Goal: Contribute content

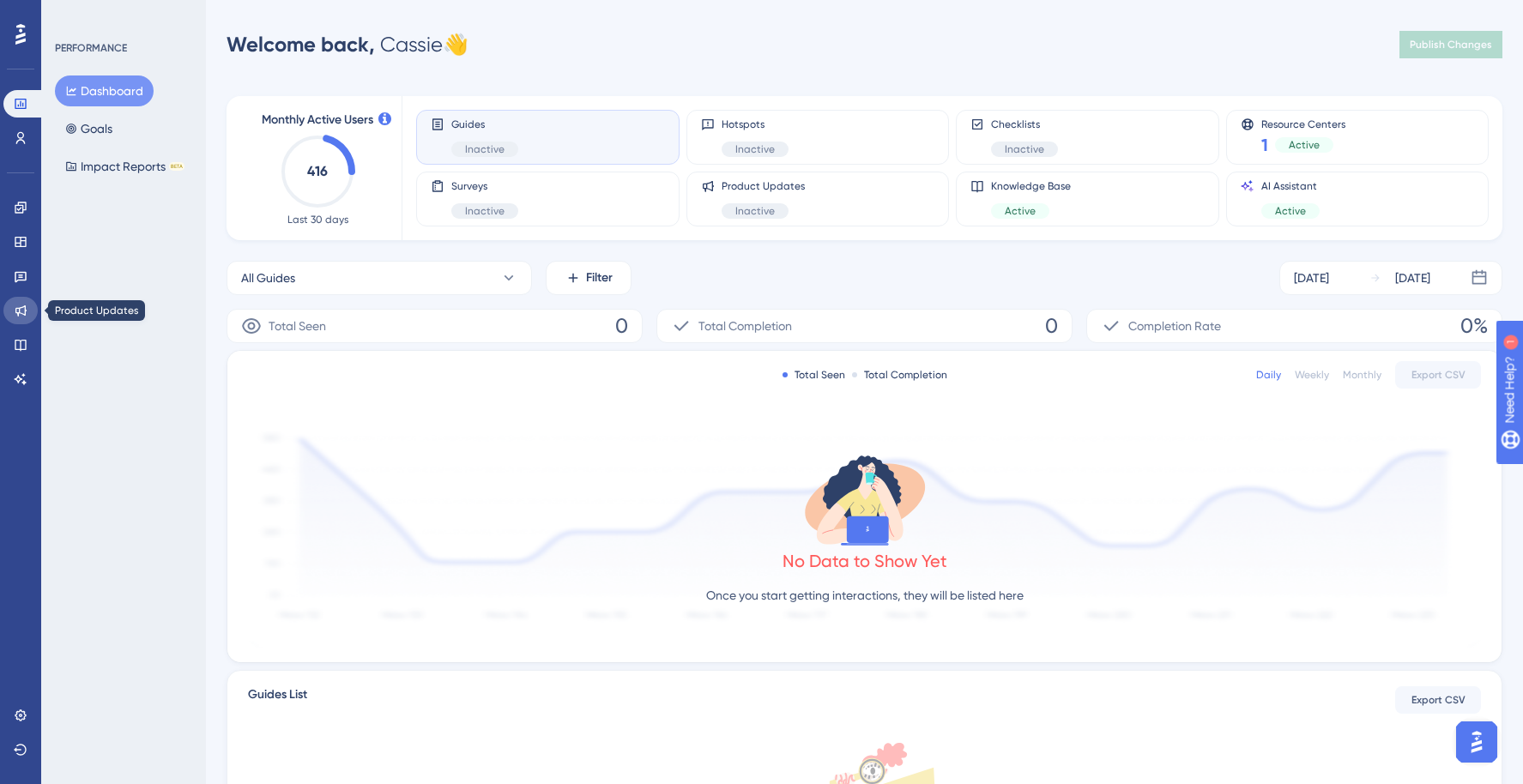
click at [25, 310] on icon at bounding box center [21, 311] width 11 height 11
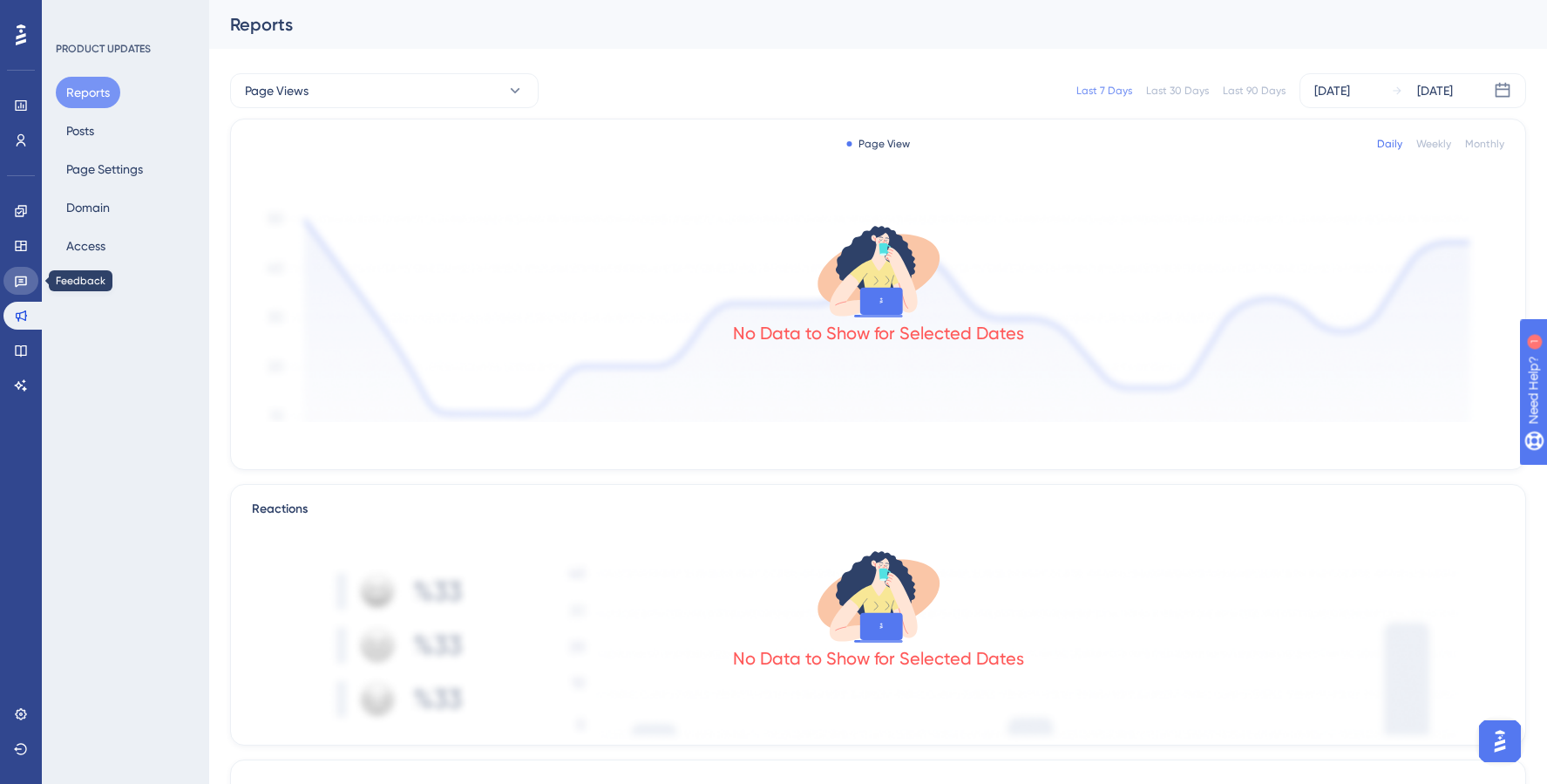
click at [34, 287] on link at bounding box center [21, 280] width 35 height 28
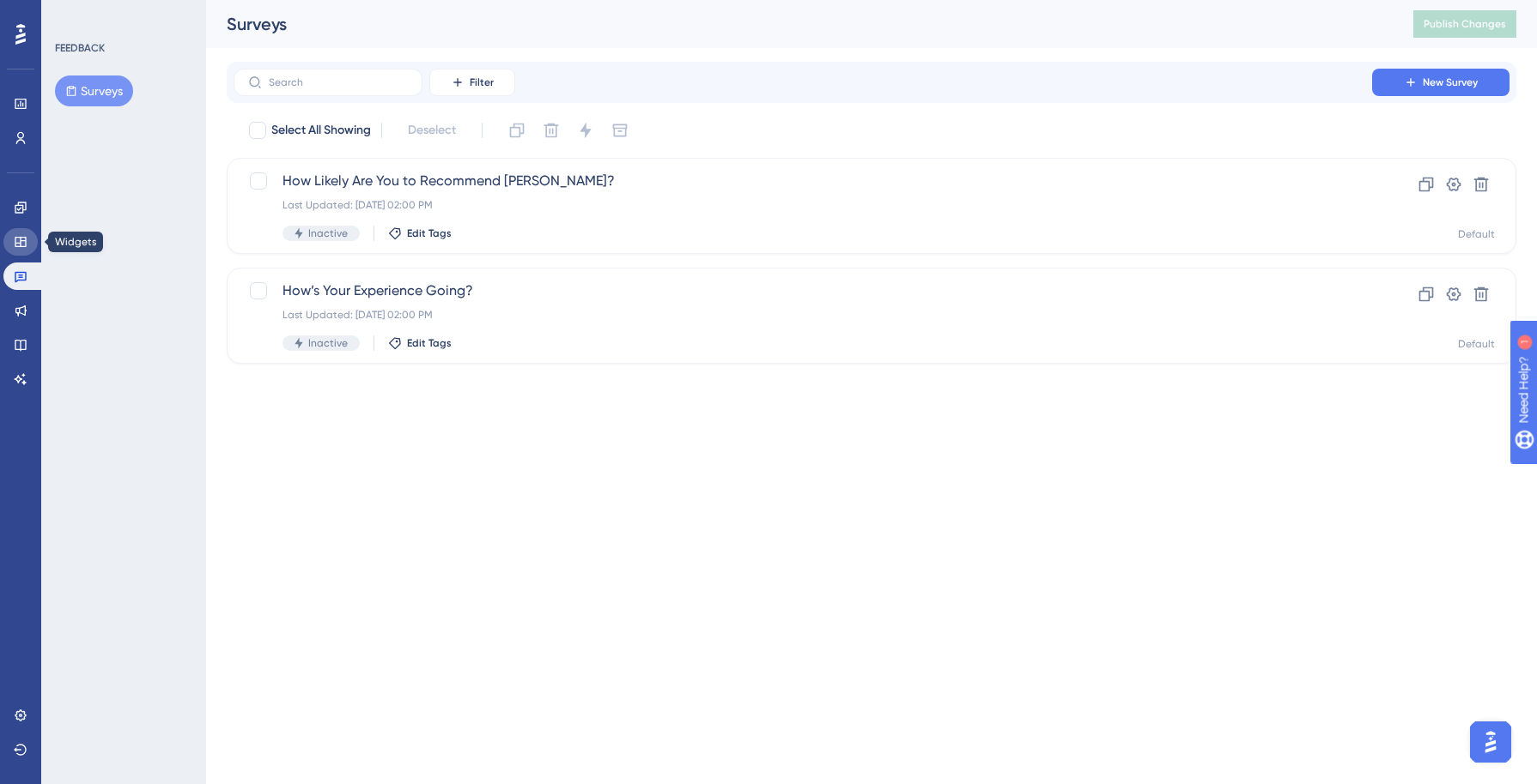
click at [19, 245] on icon at bounding box center [21, 242] width 14 height 14
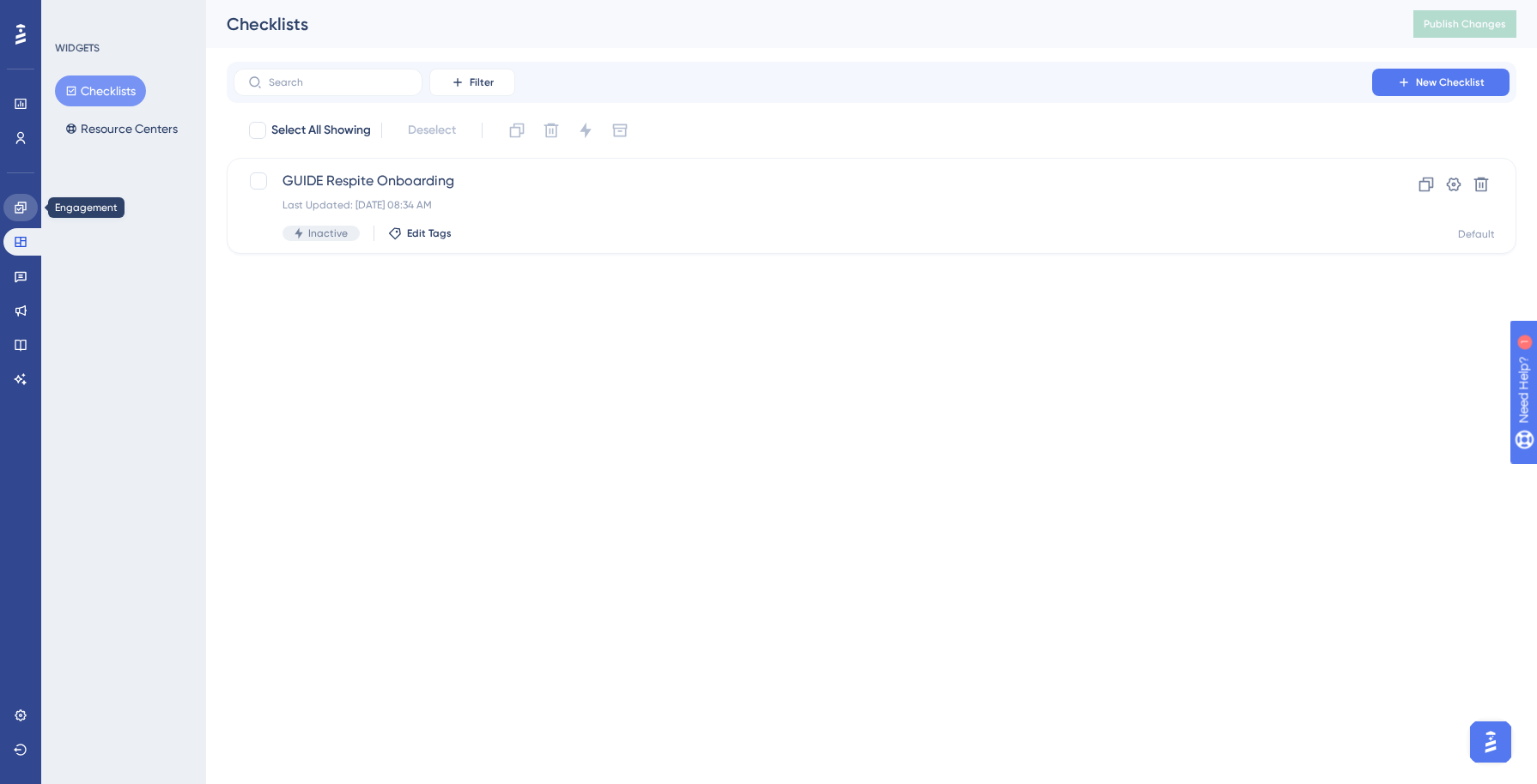
click at [22, 209] on icon at bounding box center [21, 208] width 14 height 14
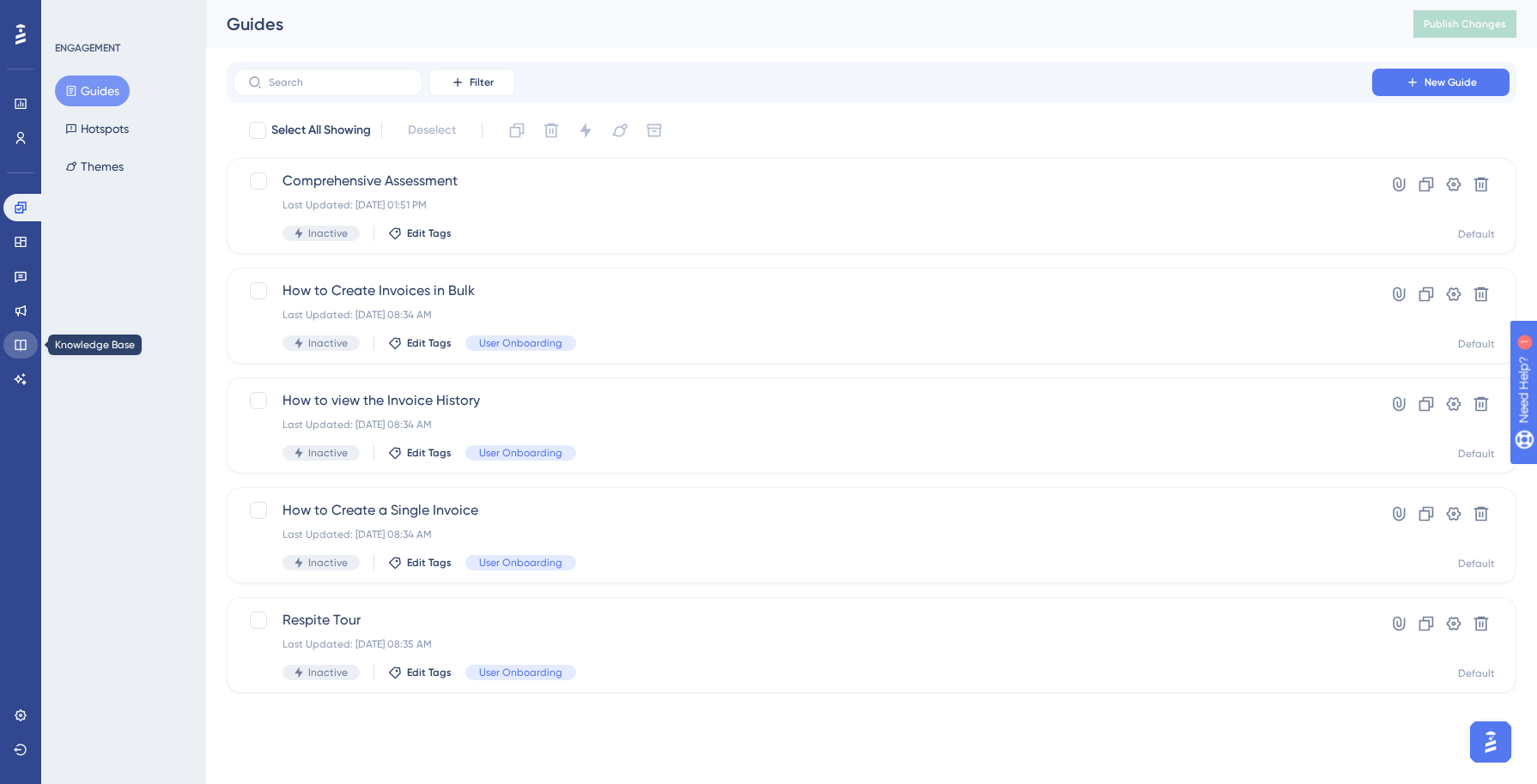
click at [19, 338] on icon at bounding box center [21, 345] width 14 height 14
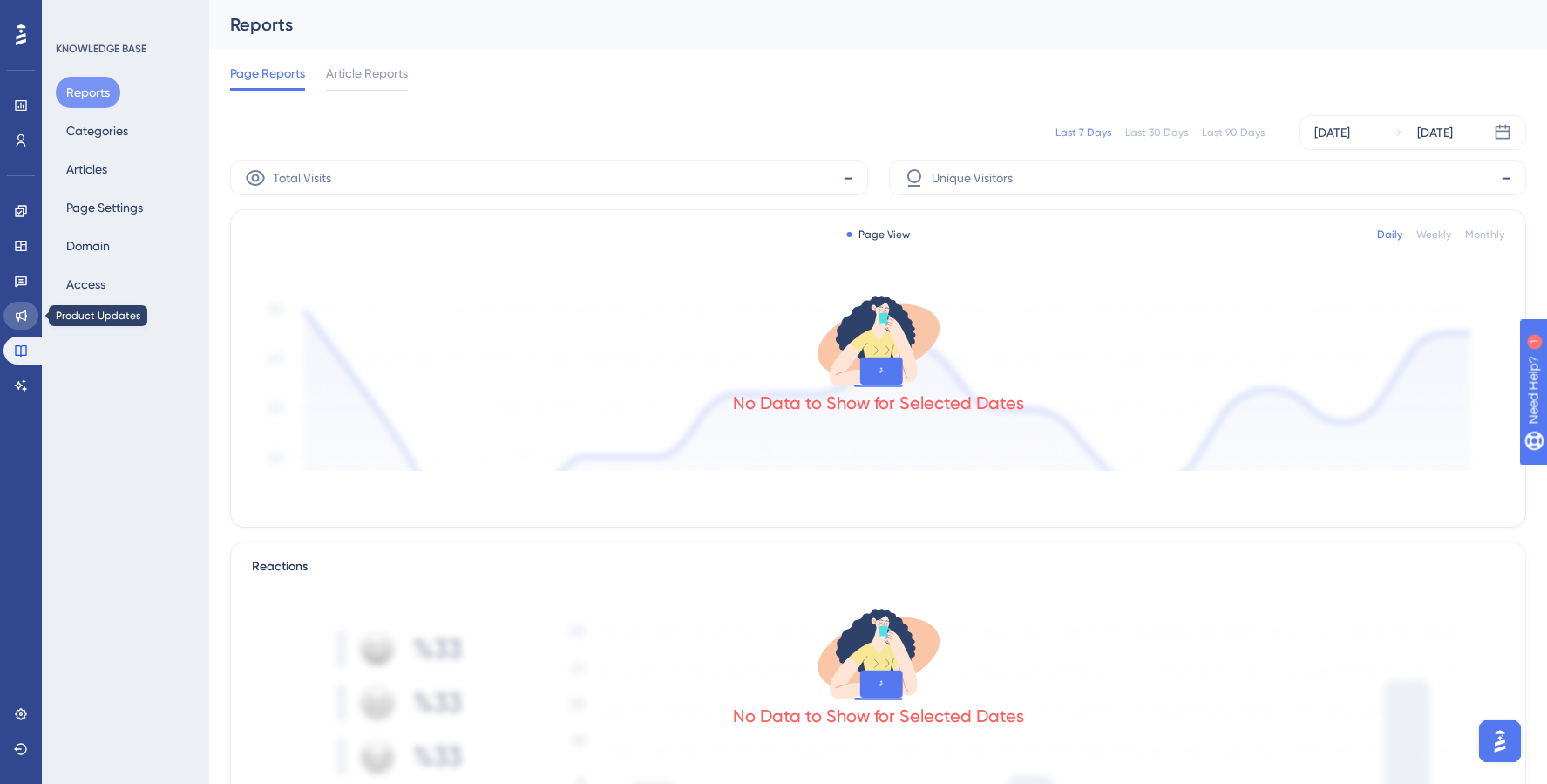
click at [23, 315] on icon at bounding box center [21, 315] width 14 height 14
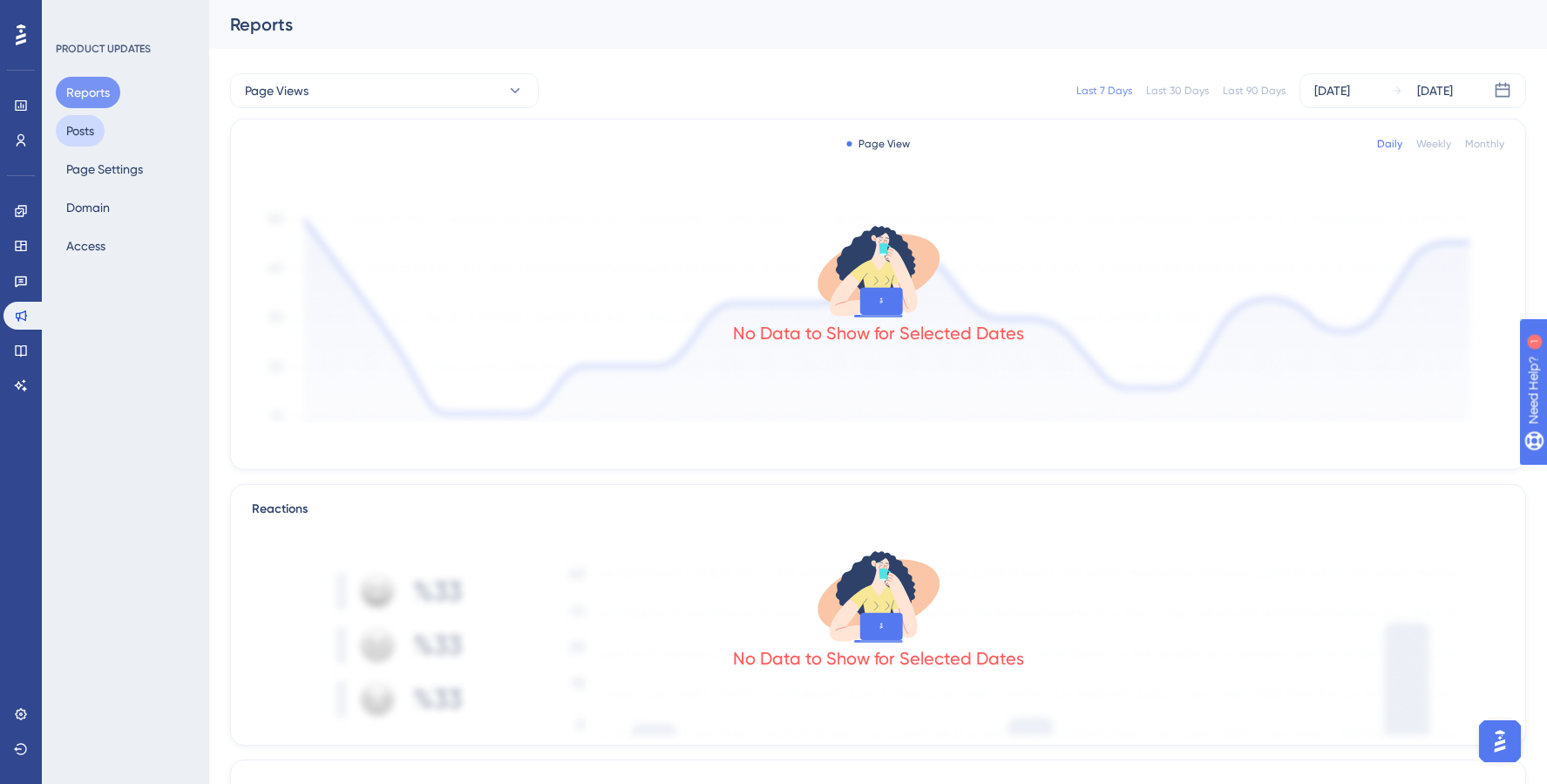
click at [90, 132] on button "Posts" at bounding box center [79, 130] width 49 height 32
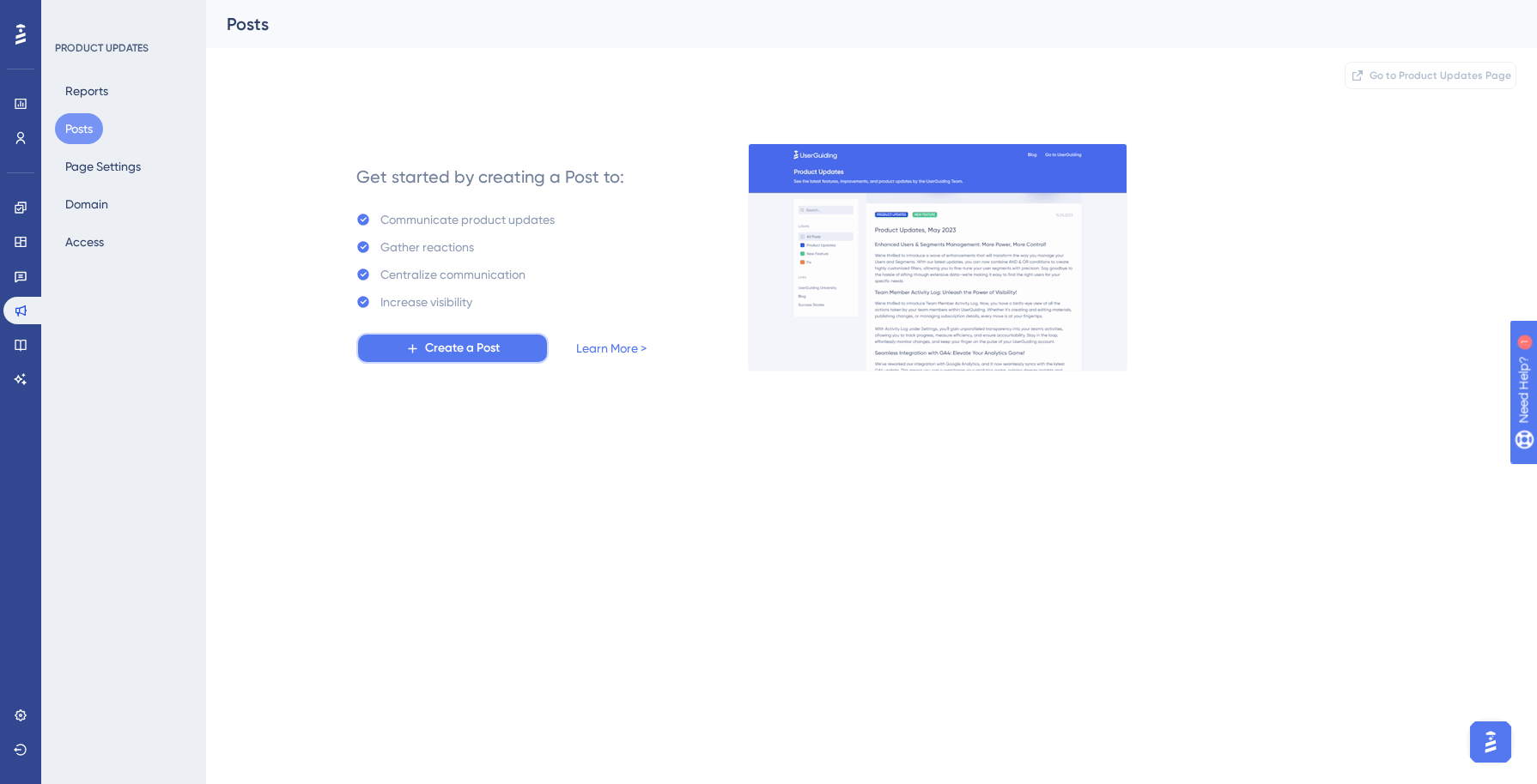
drag, startPoint x: 502, startPoint y: 344, endPoint x: 589, endPoint y: 292, distance: 101.4
click at [502, 344] on button "Create a Post" at bounding box center [452, 348] width 192 height 31
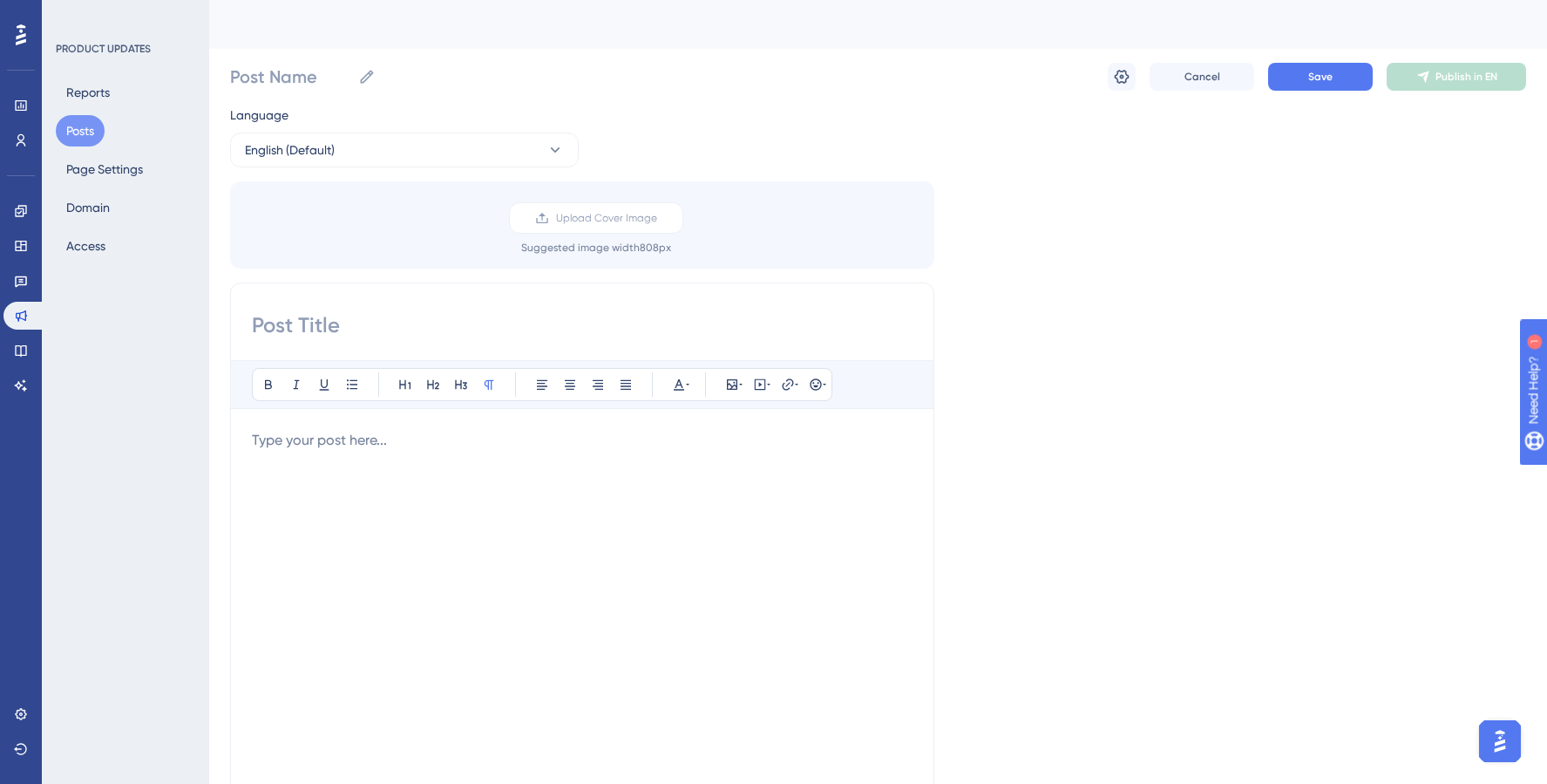
click at [344, 329] on input at bounding box center [583, 325] width 661 height 28
click at [394, 474] on div "To enrich screen reader interactions, please activate Accessibility in Grammarl…" at bounding box center [583, 622] width 661 height 384
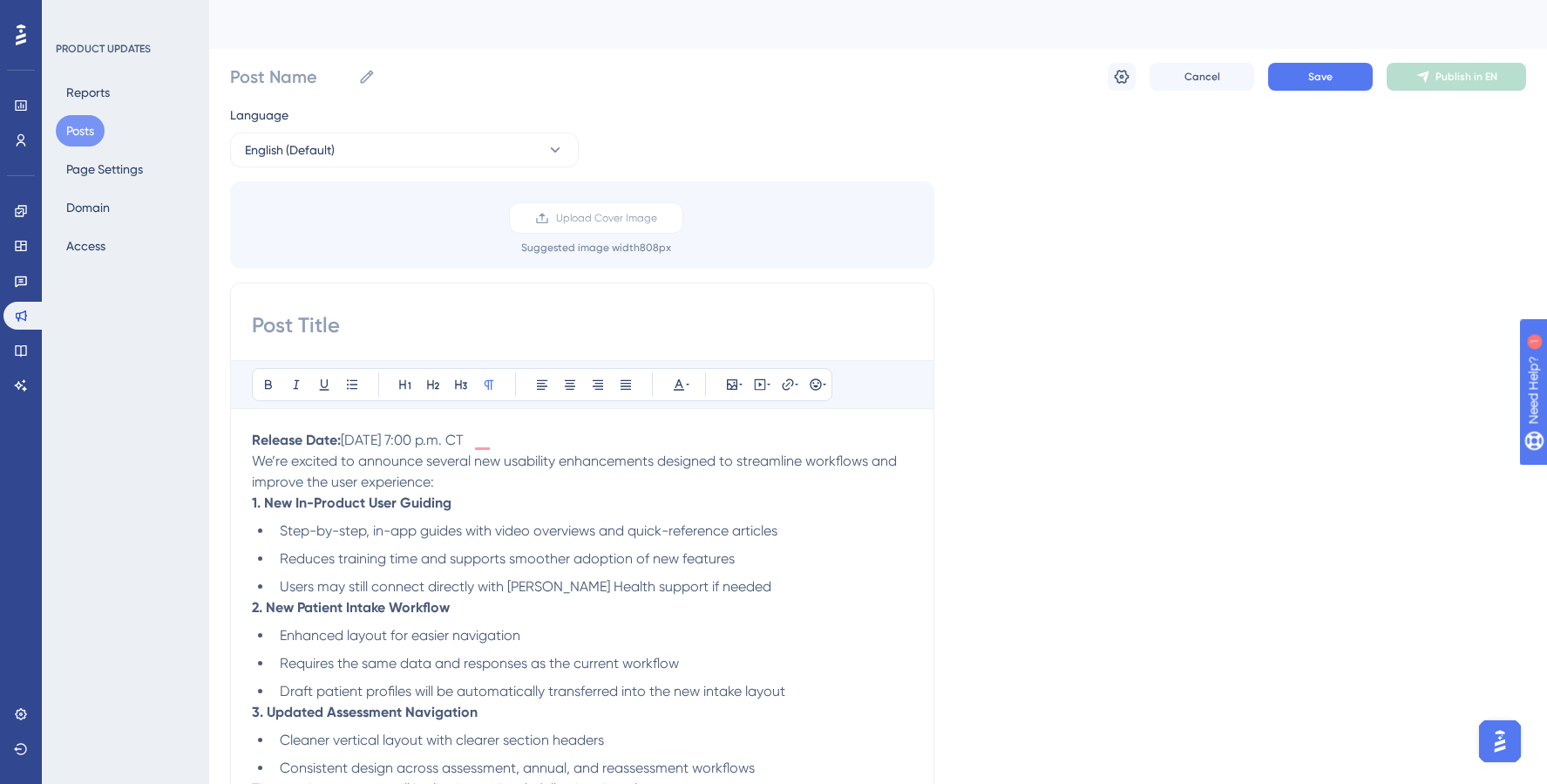
click at [580, 439] on p "Release Date: [DATE] 7:00 p.m. CT" at bounding box center [583, 440] width 661 height 21
click at [599, 435] on p "Release Date: [DATE] 7:00 p.m. CT" at bounding box center [583, 440] width 661 height 21
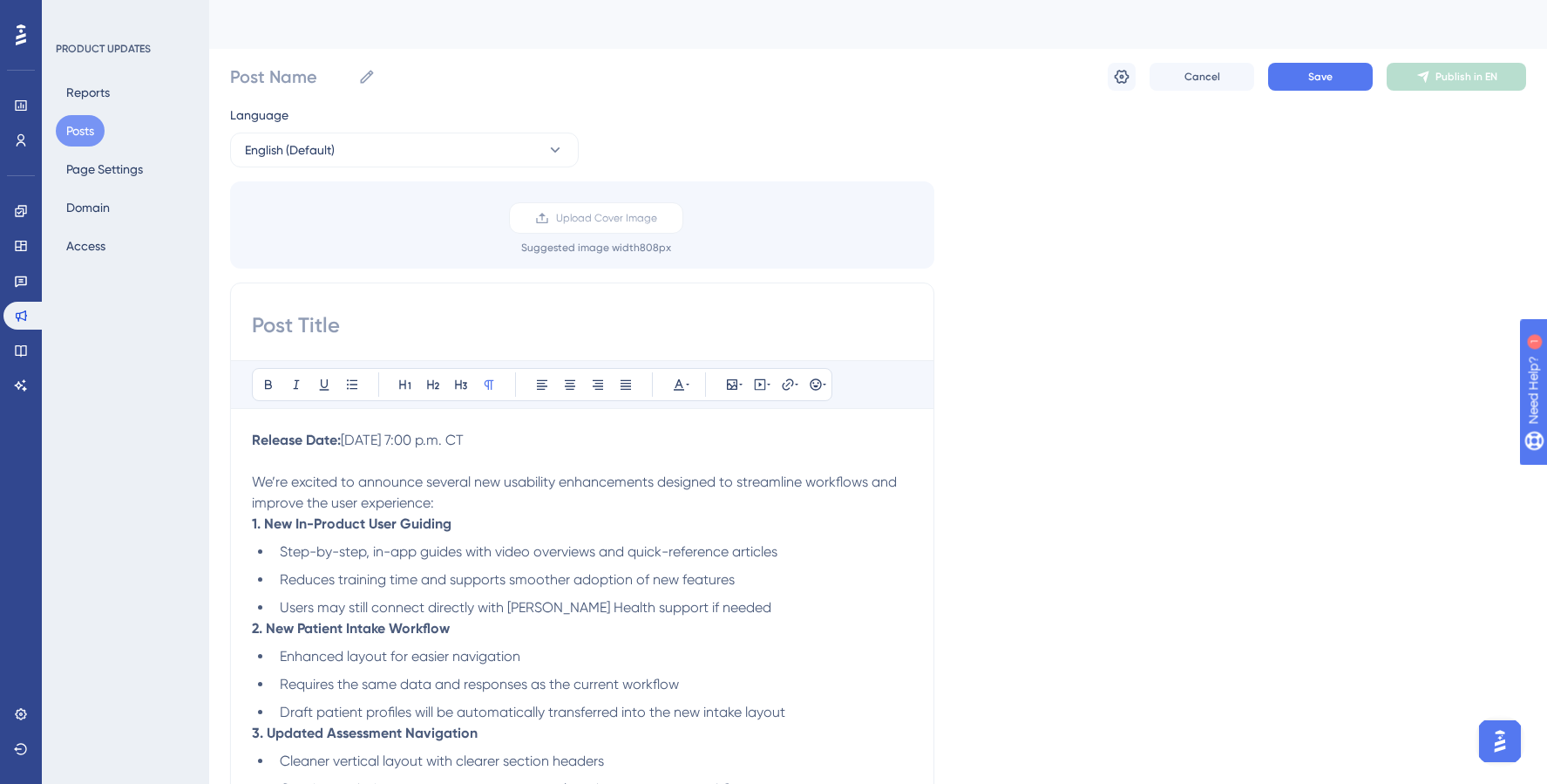
click at [548, 494] on p "We’re excited to announce several new usability enhancements designed to stream…" at bounding box center [583, 493] width 661 height 42
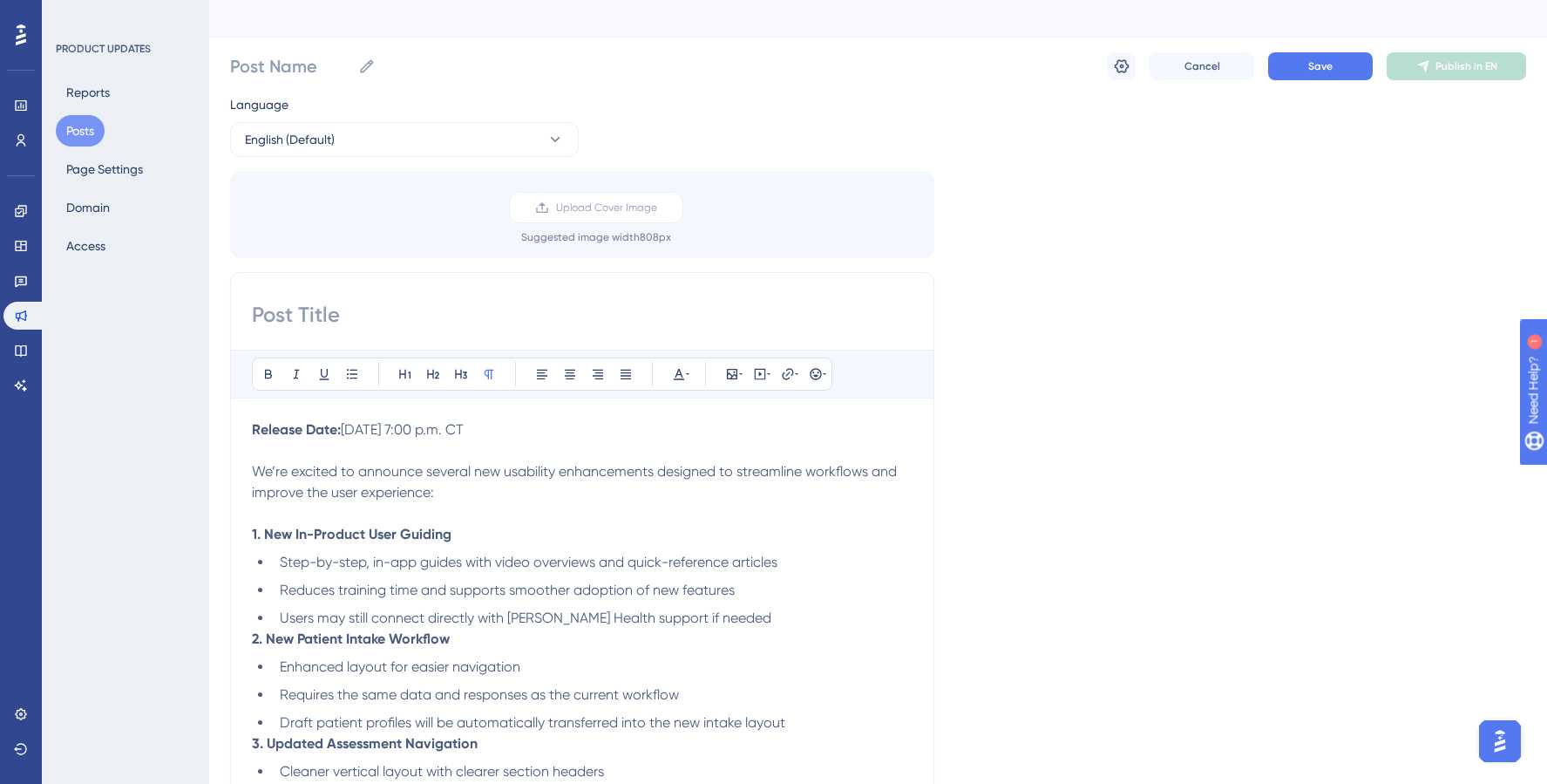
scroll to position [56, 0]
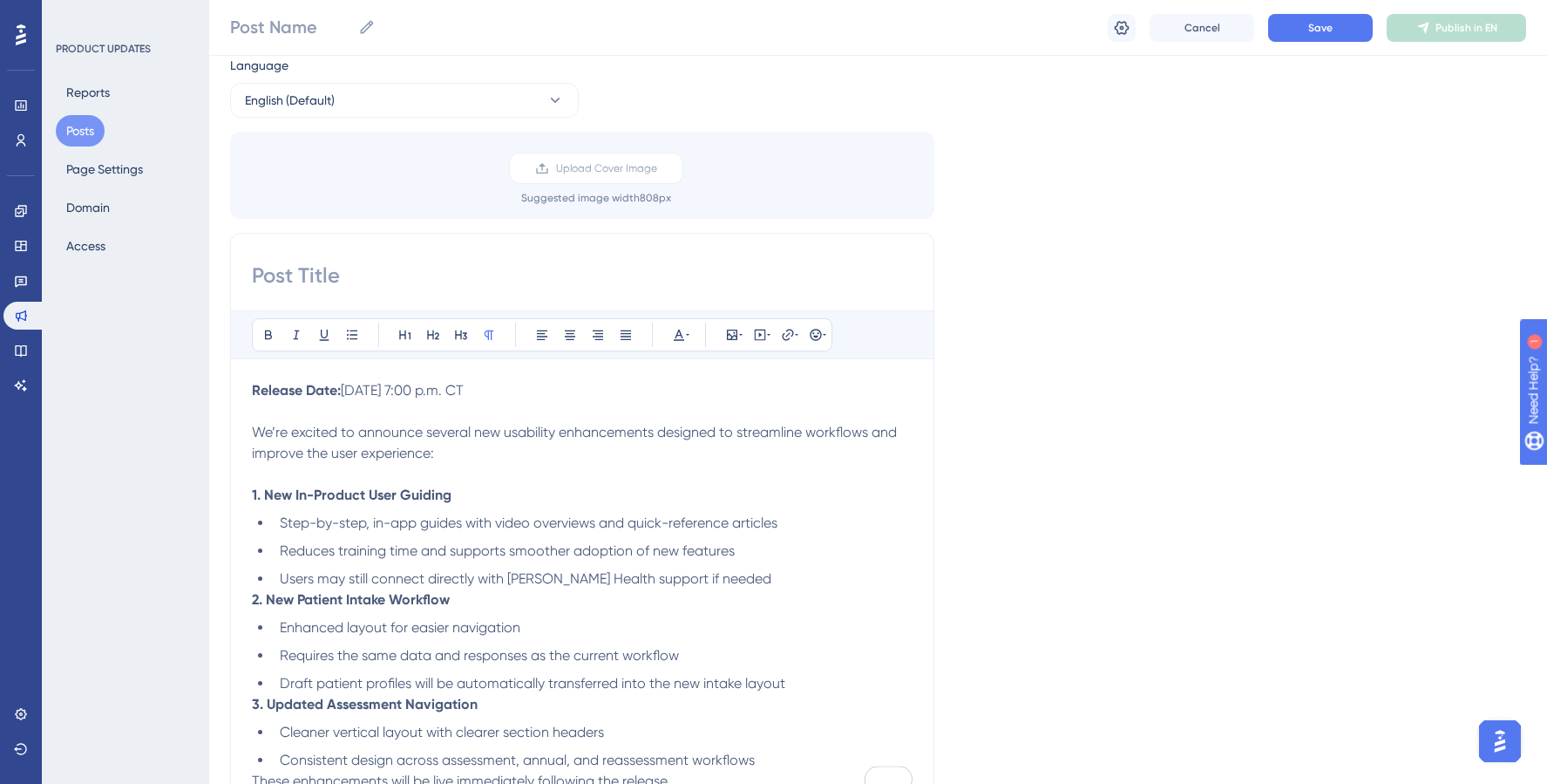
click at [744, 574] on li "Users may still connect directly with [PERSON_NAME] Health support if needed" at bounding box center [593, 579] width 640 height 21
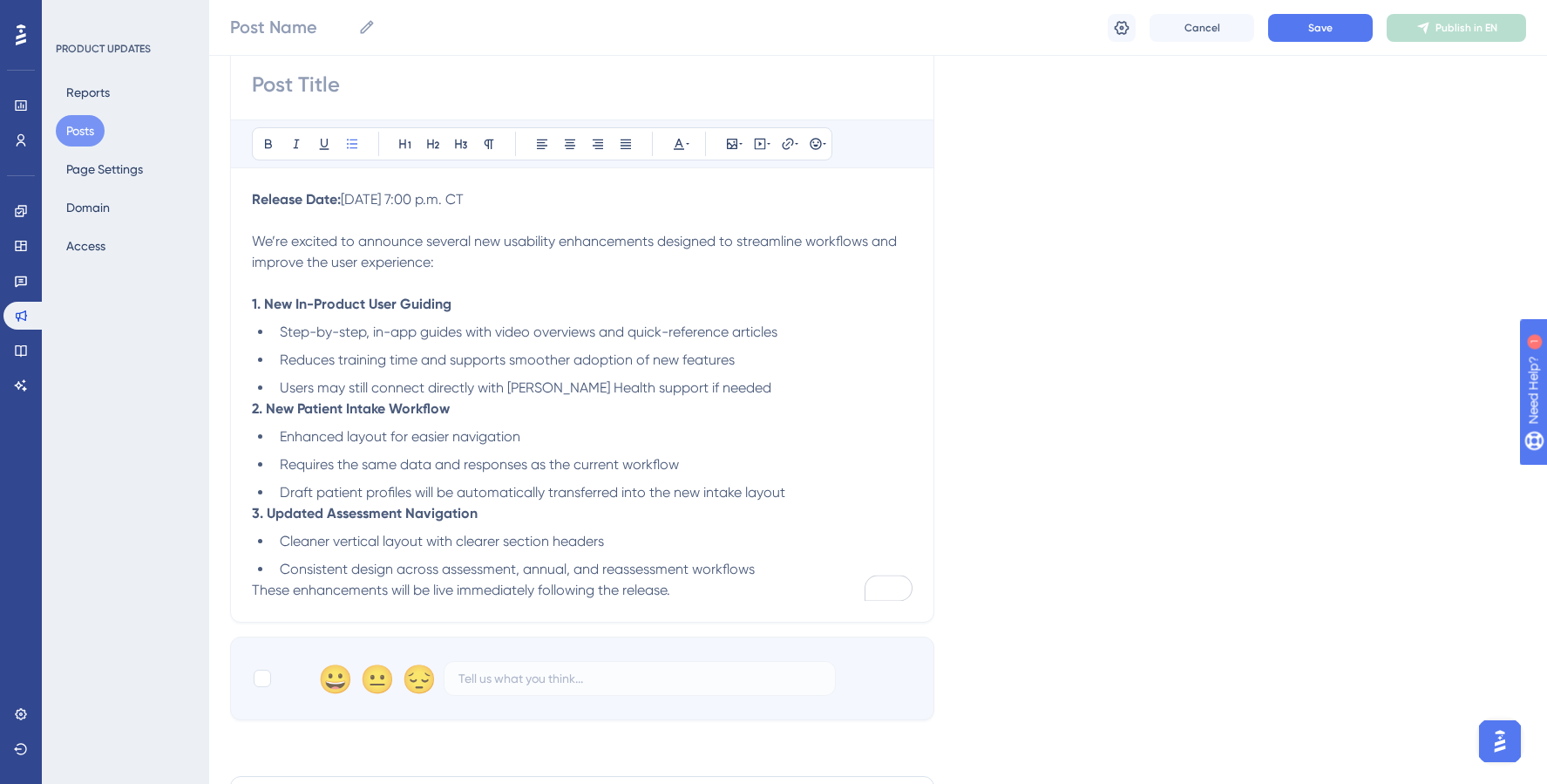
scroll to position [248, 0]
drag, startPoint x: 698, startPoint y: 592, endPoint x: 234, endPoint y: 591, distance: 464.0
click at [234, 591] on div "Bold Italic Underline Bullet Point Heading 1 Heading 2 Heading 3 Normal Align L…" at bounding box center [582, 331] width 704 height 581
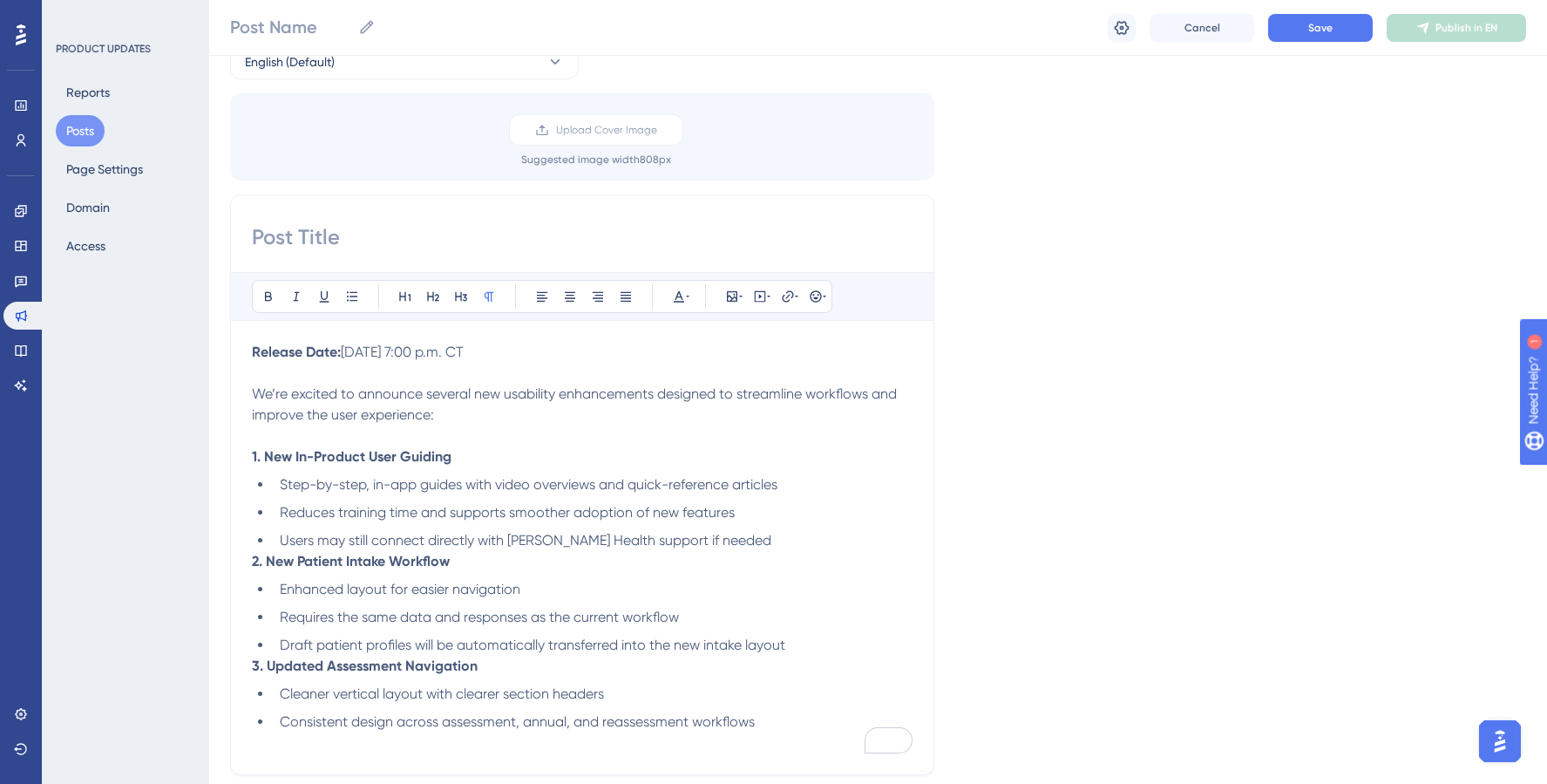
scroll to position [0, 0]
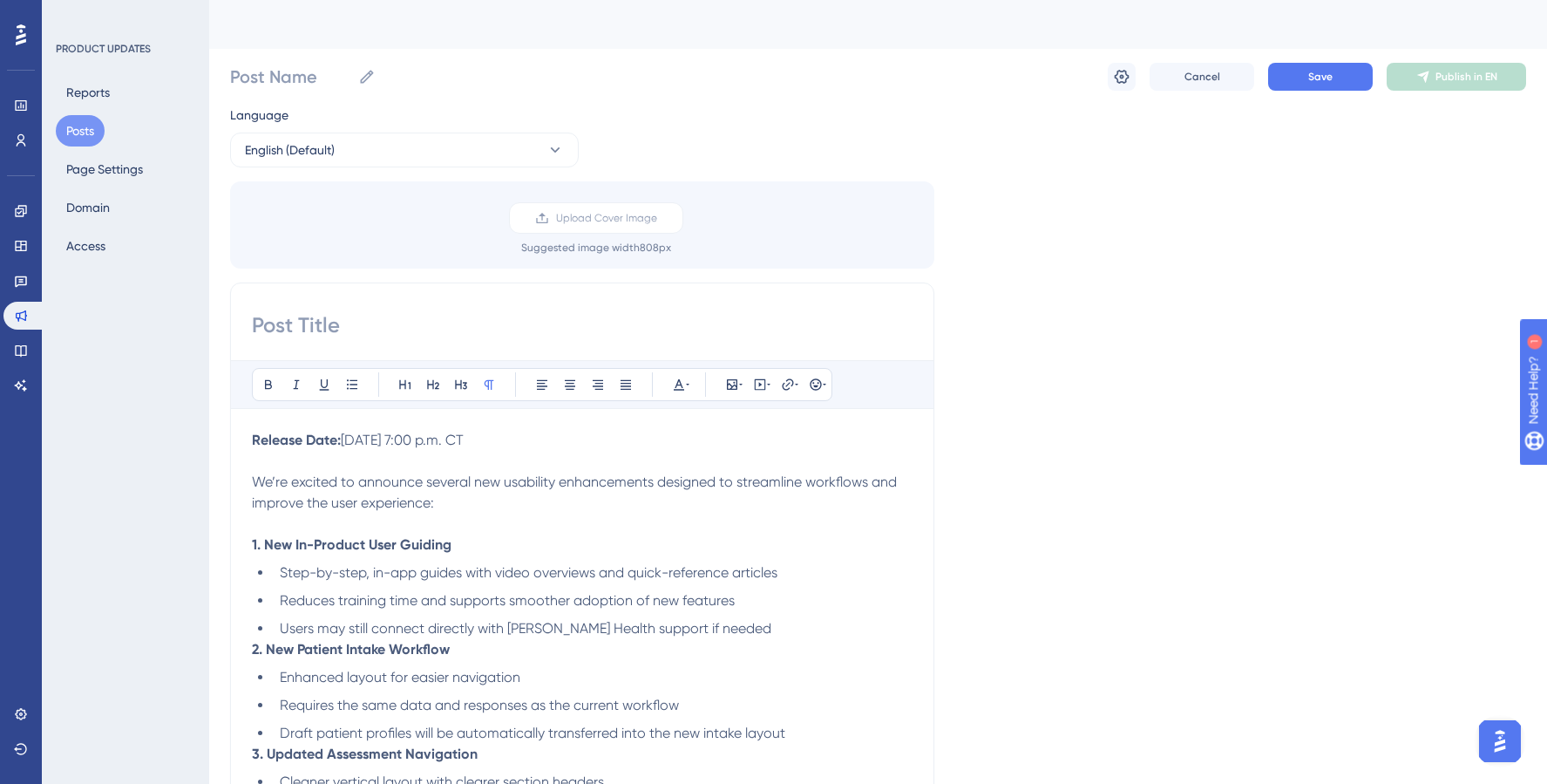
click at [313, 318] on input at bounding box center [583, 325] width 661 height 28
paste input "[PERSON_NAME] Health Release: Improved Intake, Navigation, and In-App Guides"
drag, startPoint x: 610, startPoint y: 325, endPoint x: 641, endPoint y: 328, distance: 31.1
click at [614, 325] on input "[PERSON_NAME] Health Release: Improved Intake, Navigation, and In-App Guides" at bounding box center [583, 325] width 661 height 28
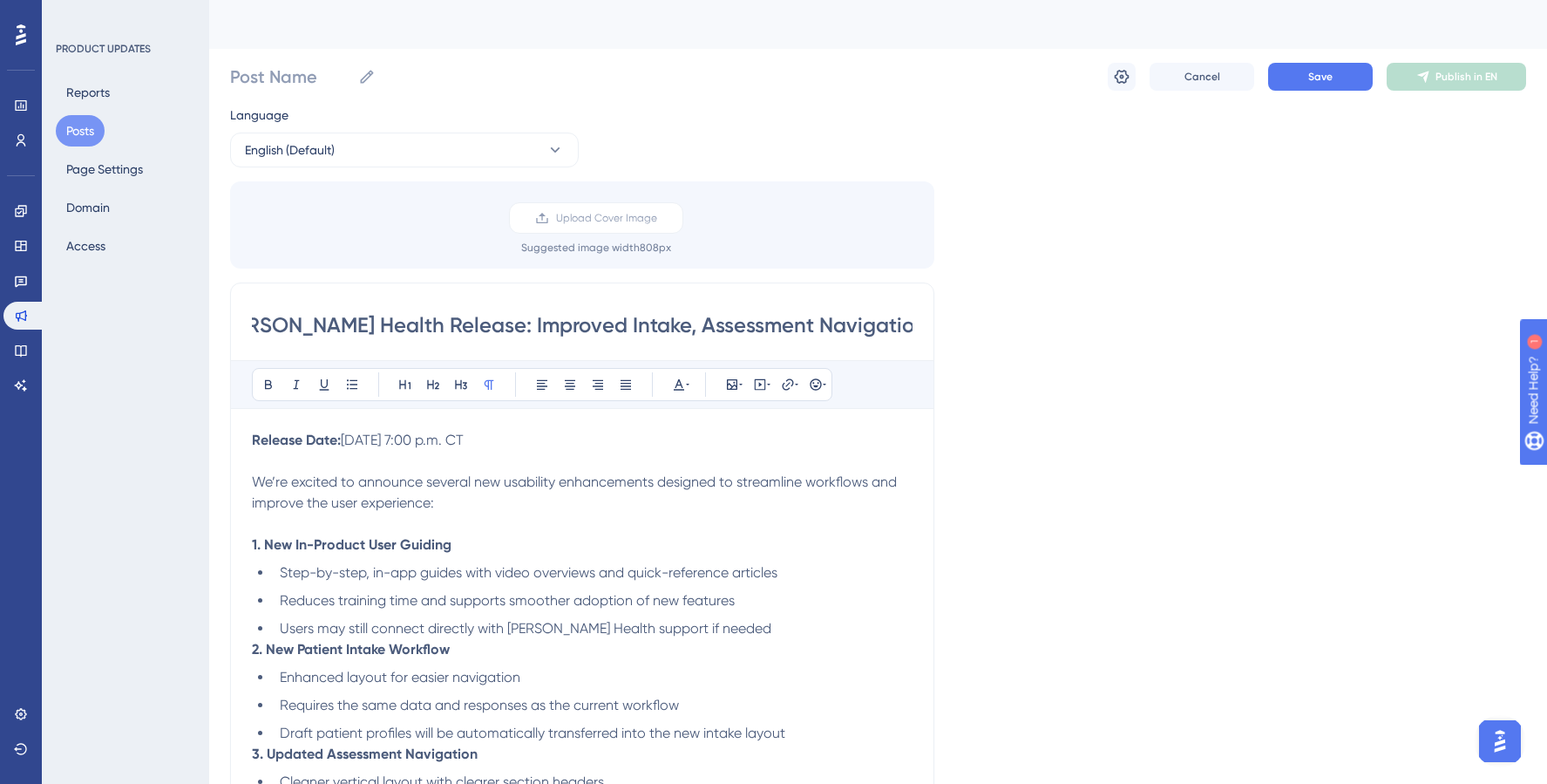
type input "[PERSON_NAME] Health Release: Improved Intake, Assessment Navigation, and In-Ap…"
click at [1159, 270] on div "Language English (Default) Upload Cover Image Suggested image width 808 px [PER…" at bounding box center [878, 533] width 1296 height 856
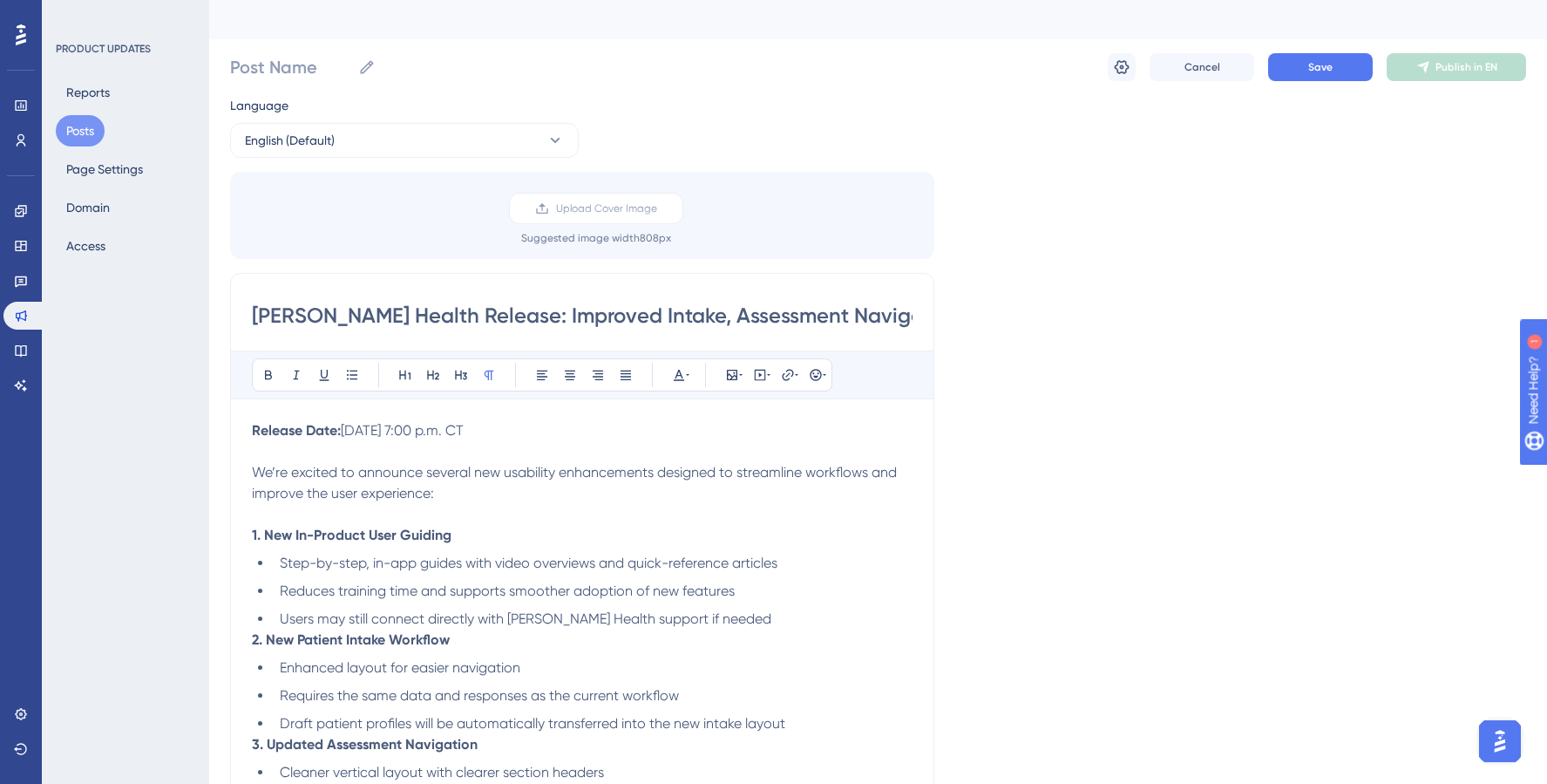
scroll to position [11, 0]
click at [1118, 63] on icon at bounding box center [1122, 65] width 17 height 17
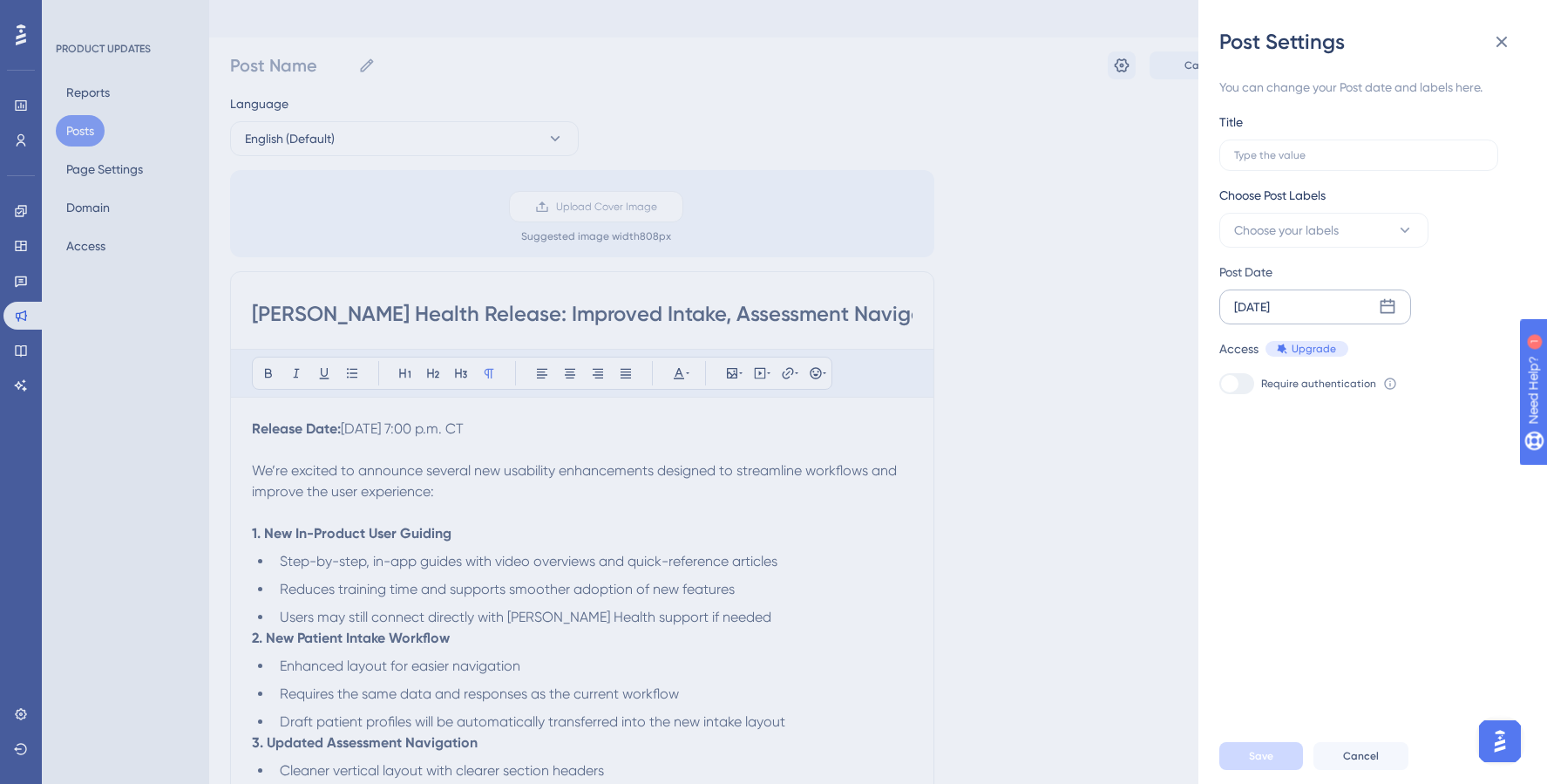
click at [1388, 307] on icon at bounding box center [1388, 307] width 17 height 17
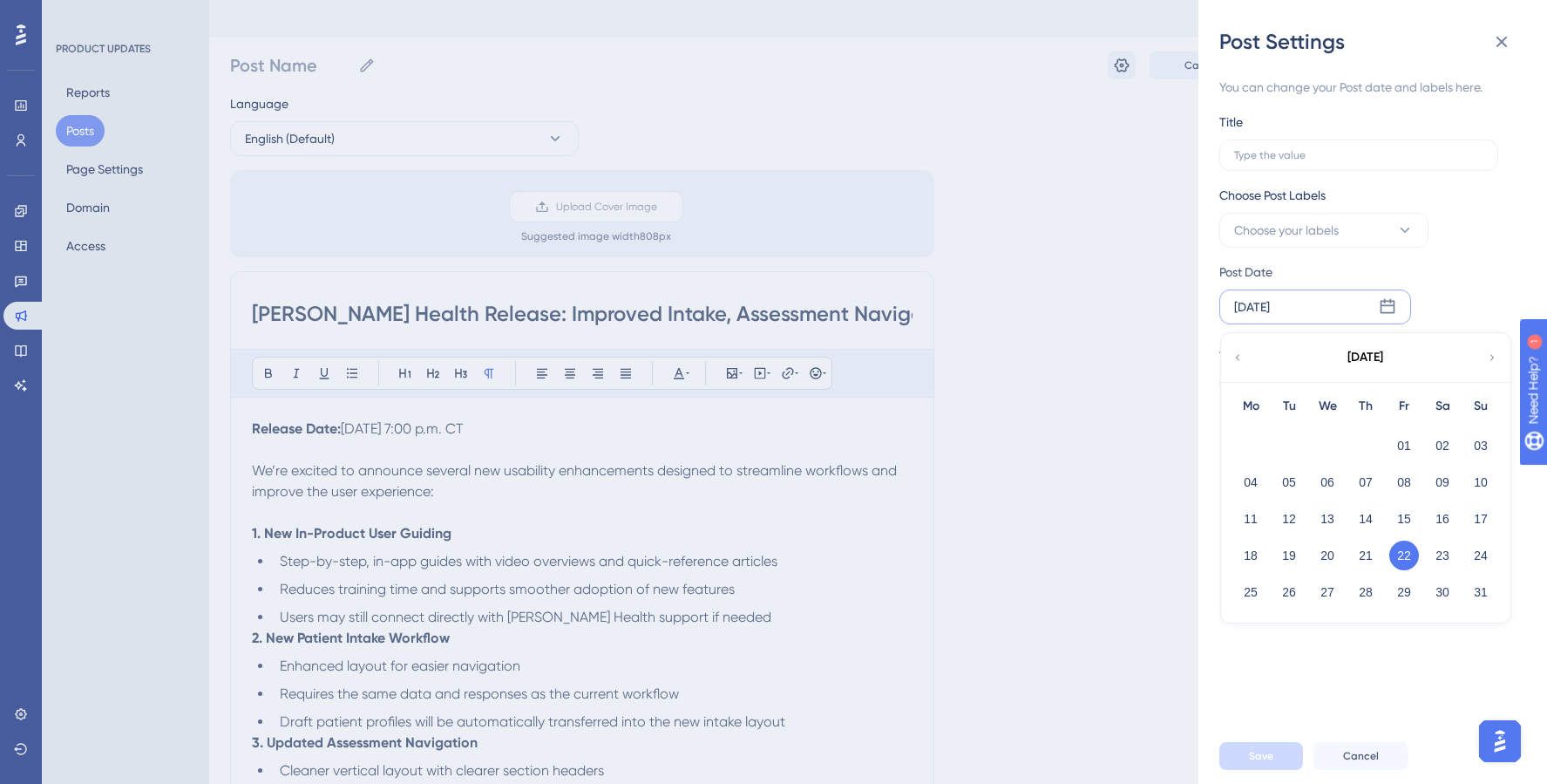
click at [1440, 295] on div "Post Date [DATE] [DATE] Mo Tu We Th Fr Sa Su 01 02 03 04 05 06 07 08 09 10 11 1…" at bounding box center [1362, 293] width 285 height 63
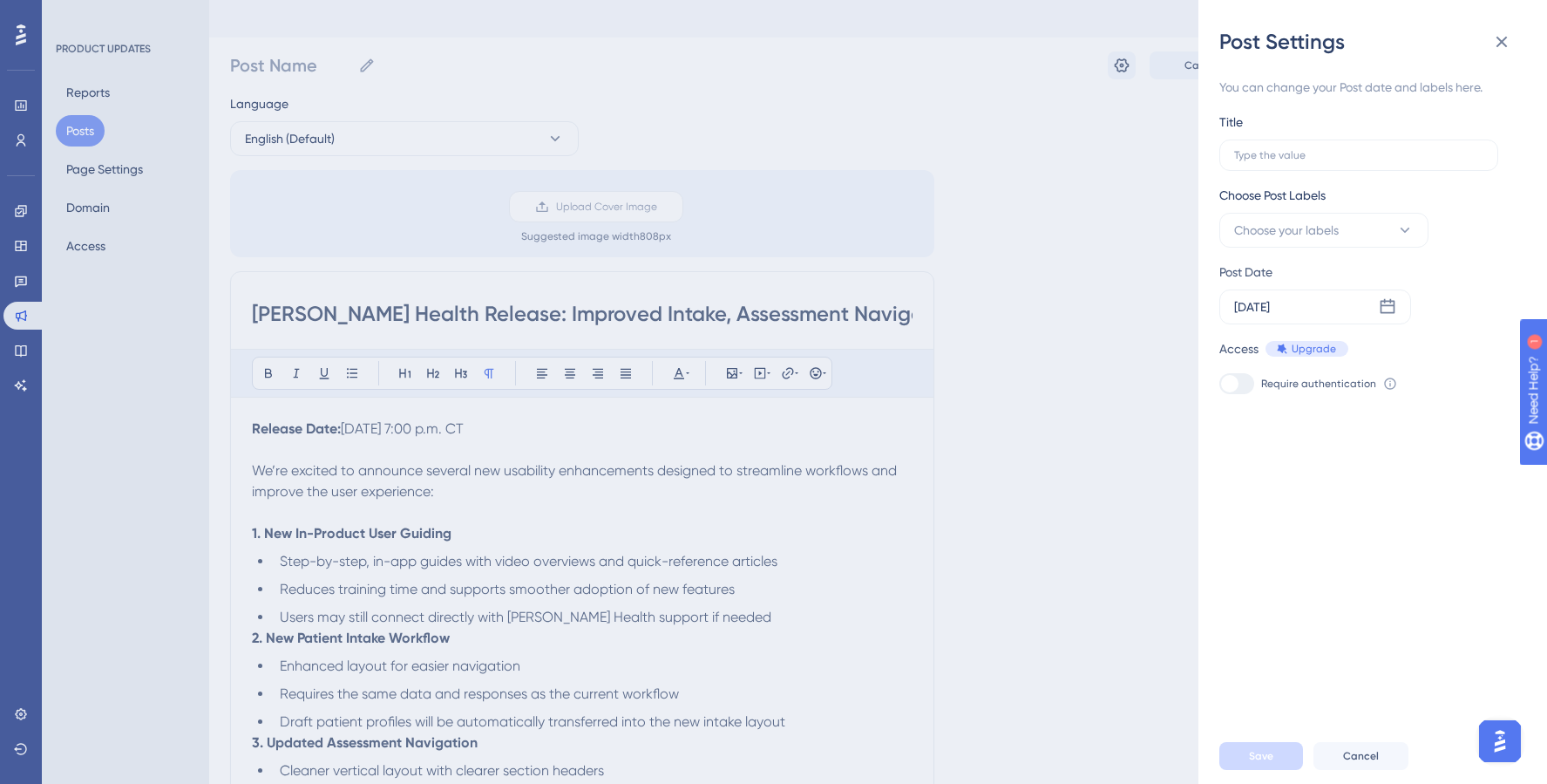
drag, startPoint x: 1024, startPoint y: 319, endPoint x: 1037, endPoint y: 305, distance: 19.1
click at [1024, 319] on div "Post Settings You can change your Post date and labels here. Title Choose Post …" at bounding box center [774, 392] width 1547 height 784
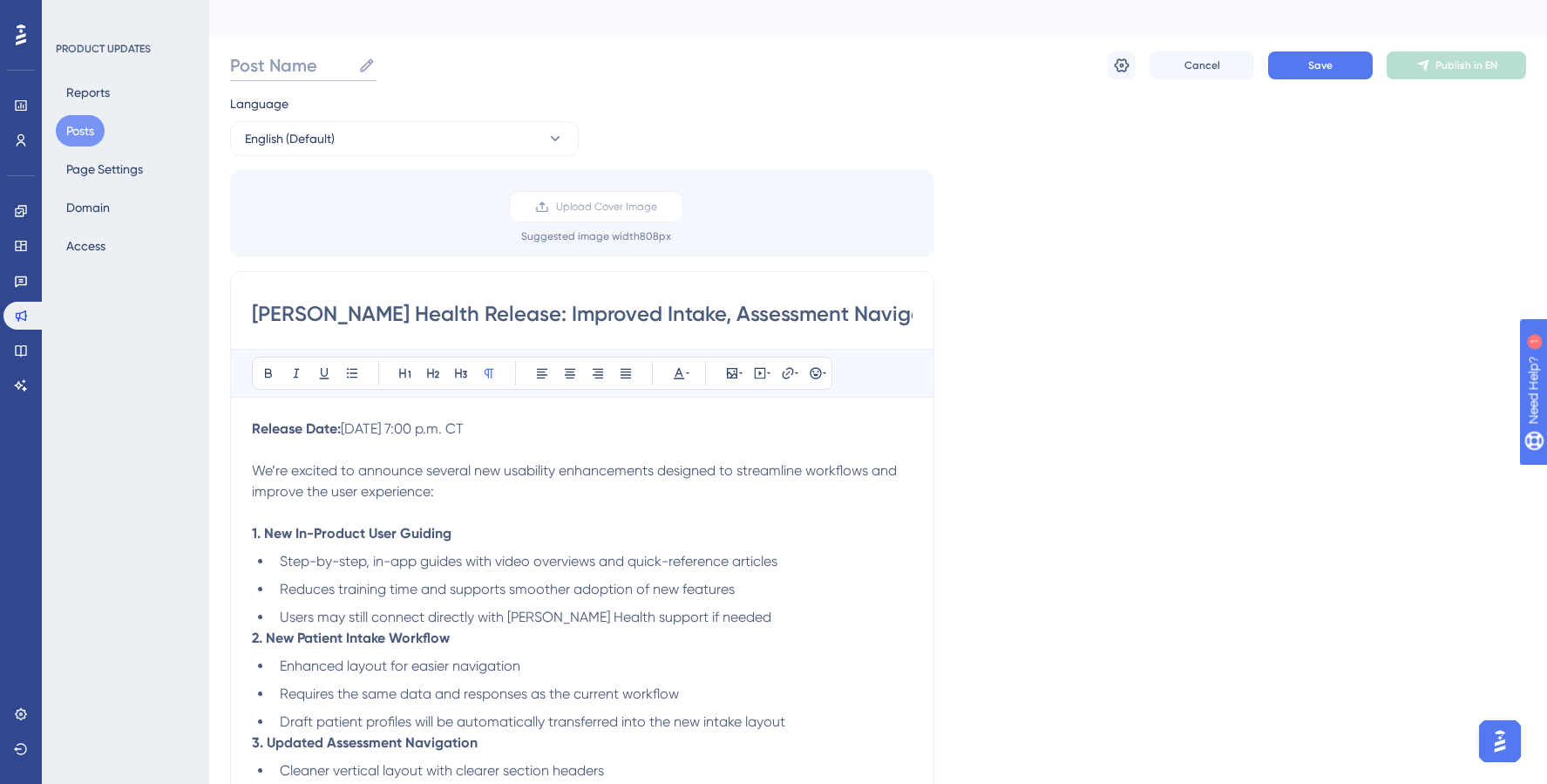
click at [319, 65] on input "Post Name" at bounding box center [290, 66] width 121 height 25
type input "[DATE] Release Notes"
click at [1067, 455] on div "Language English (Default) Upload Cover Image Suggested image width 808 px [PER…" at bounding box center [878, 521] width 1296 height 856
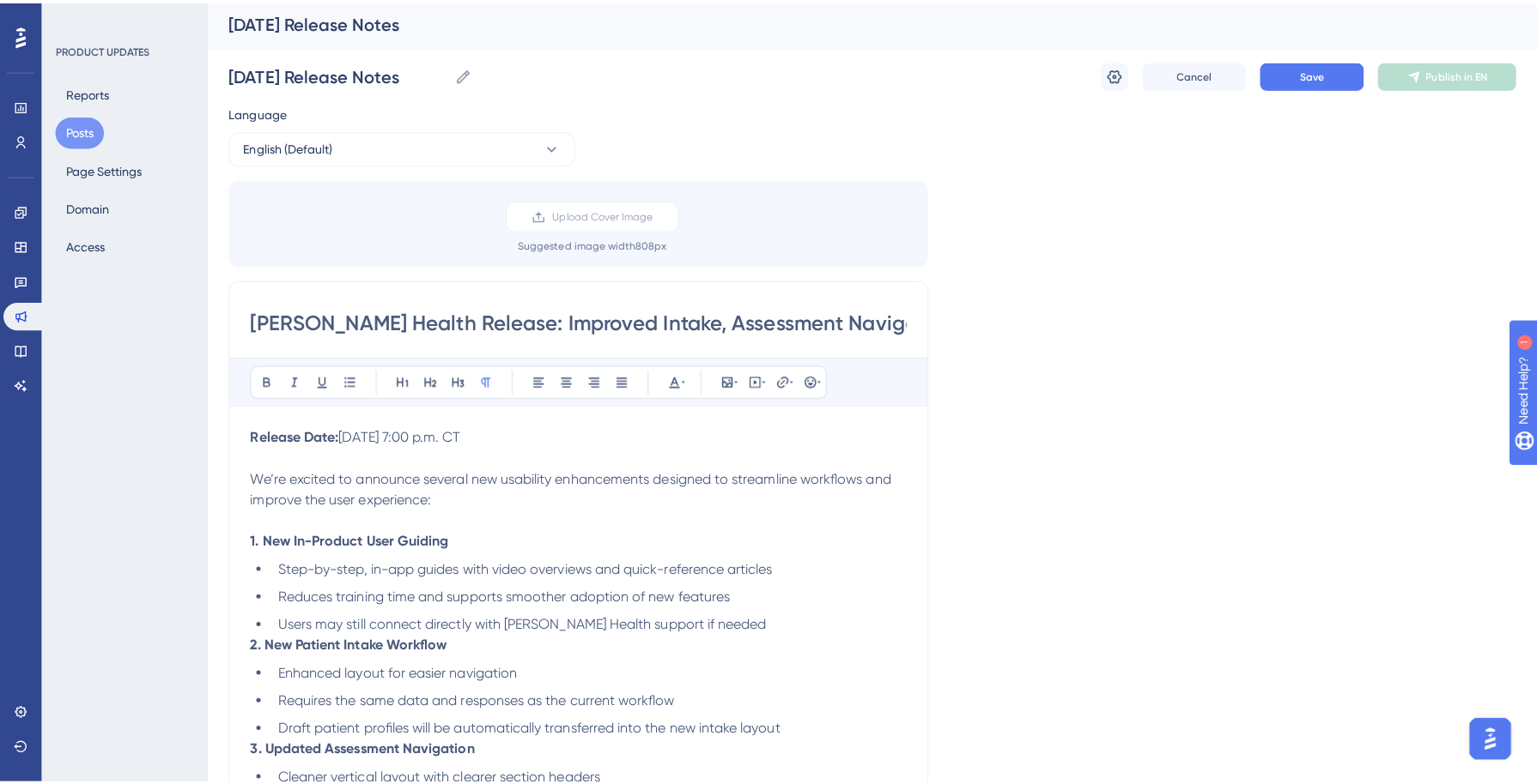
scroll to position [0, 0]
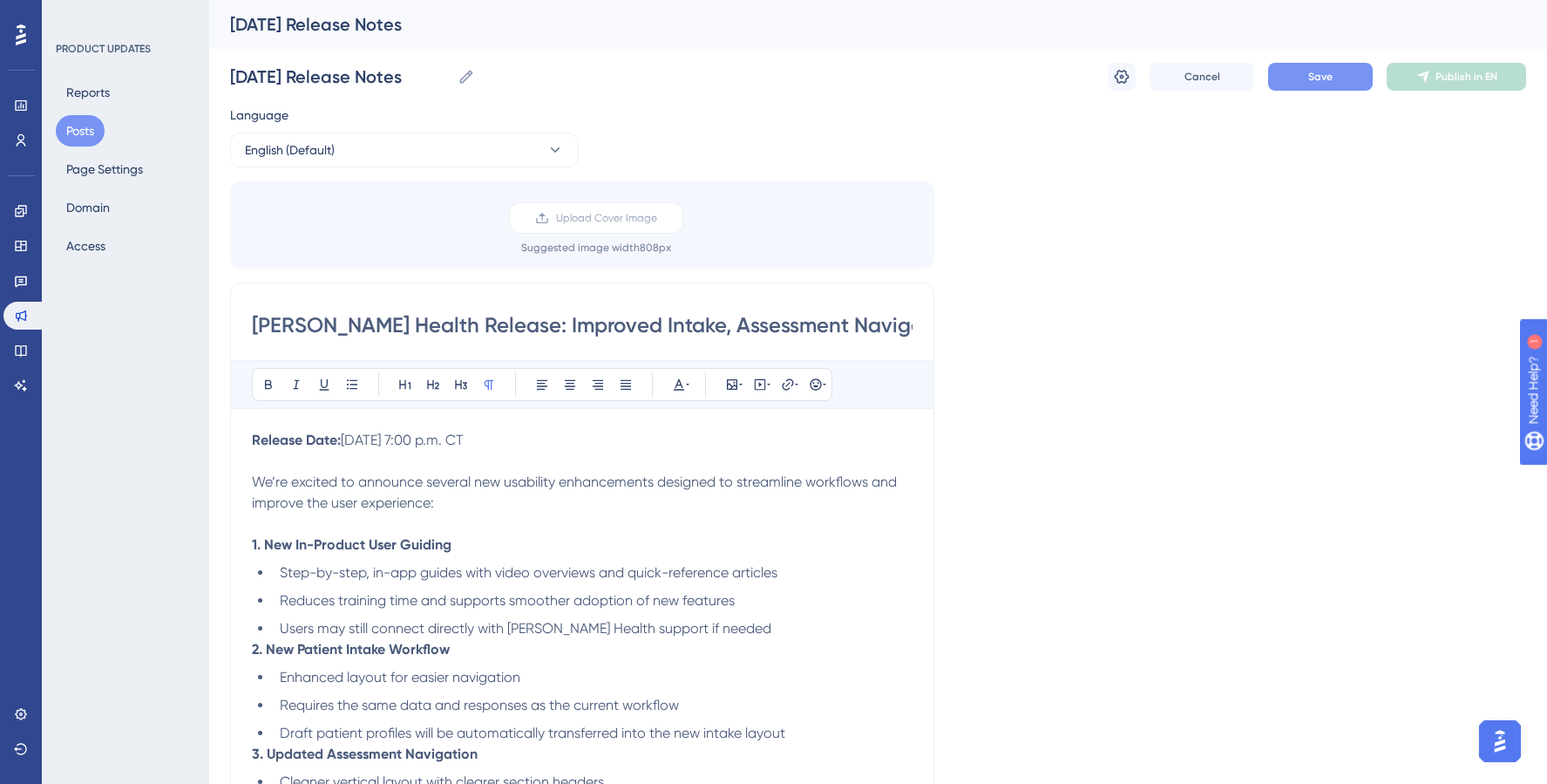
click at [1346, 77] on button "Save" at bounding box center [1321, 76] width 105 height 28
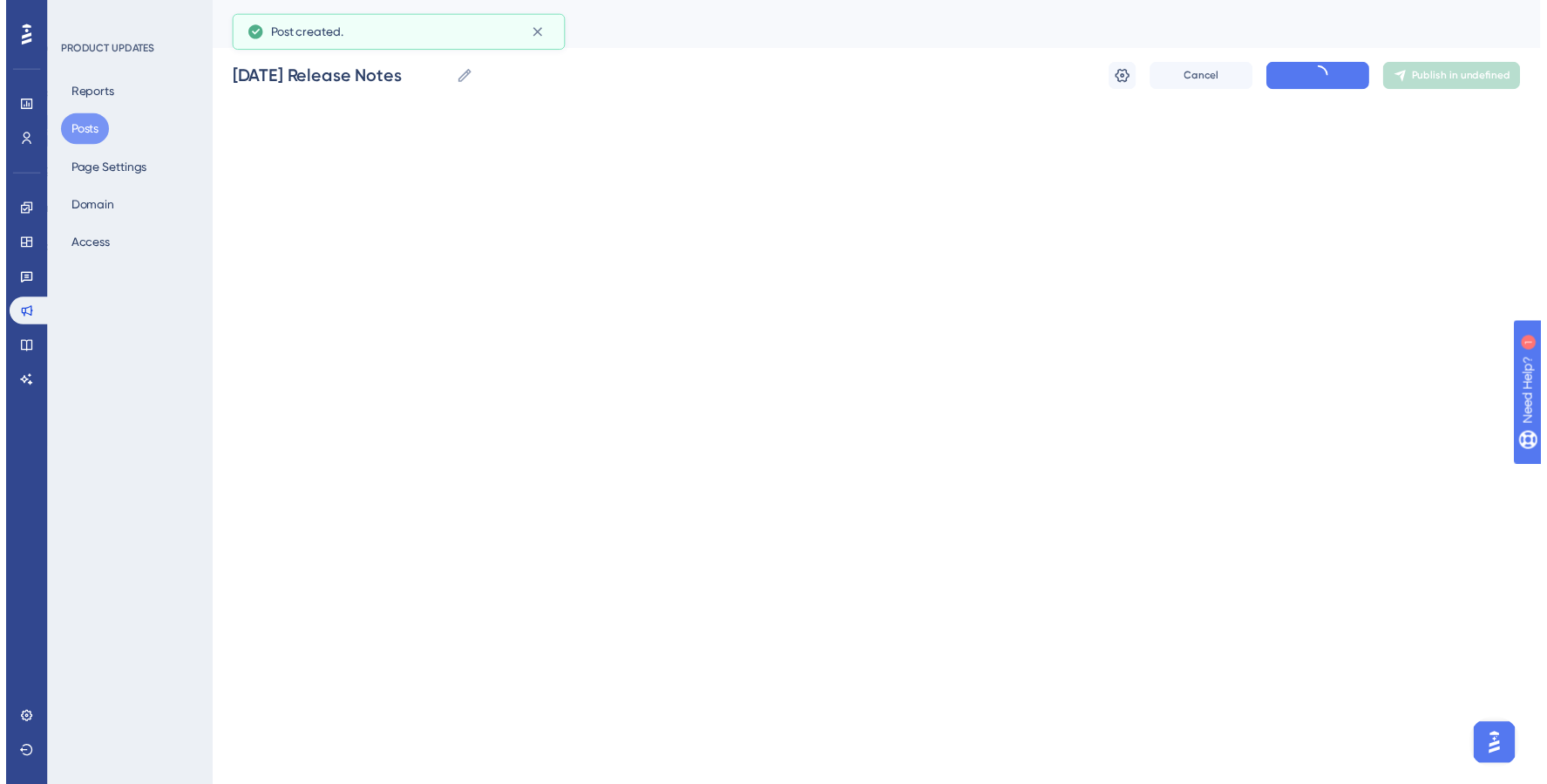
scroll to position [42, 0]
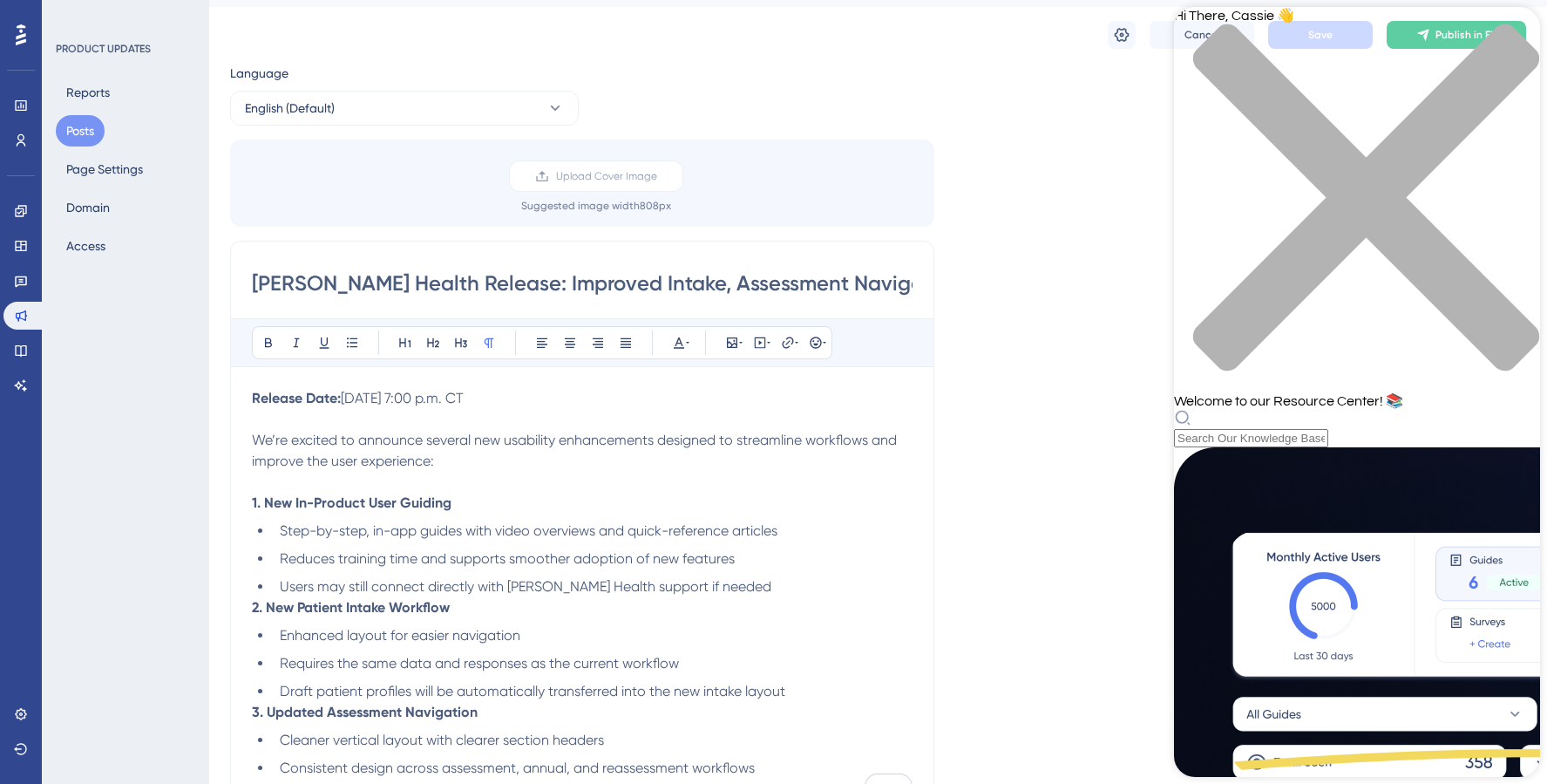
scroll to position [524, 0]
click at [1010, 387] on div "Language English (Default) Upload Cover Image Suggested image width 808 px [PER…" at bounding box center [878, 491] width 1296 height 856
click at [1521, 34] on div "close resource center" at bounding box center [1356, 208] width 366 height 369
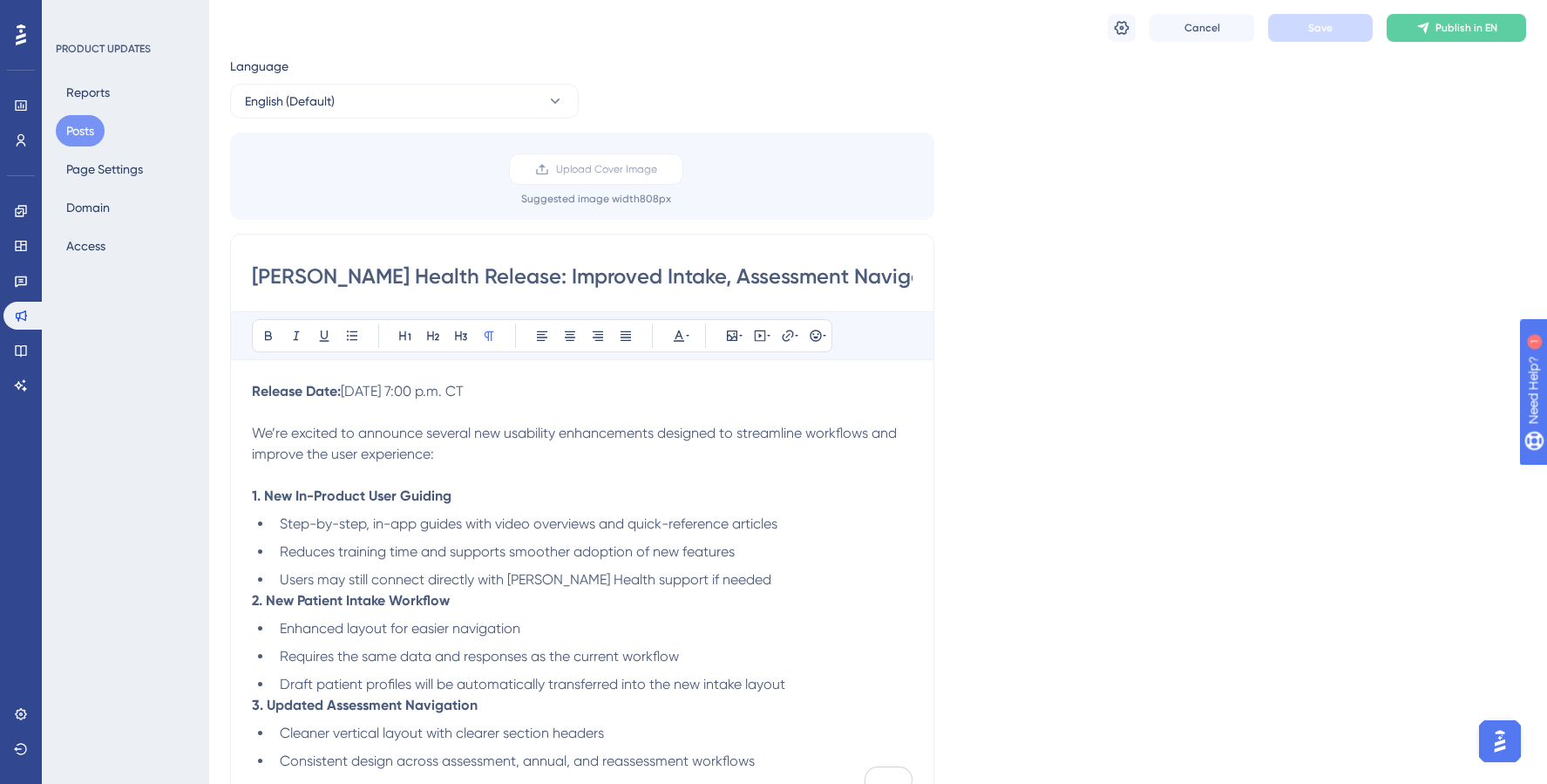
scroll to position [62, 0]
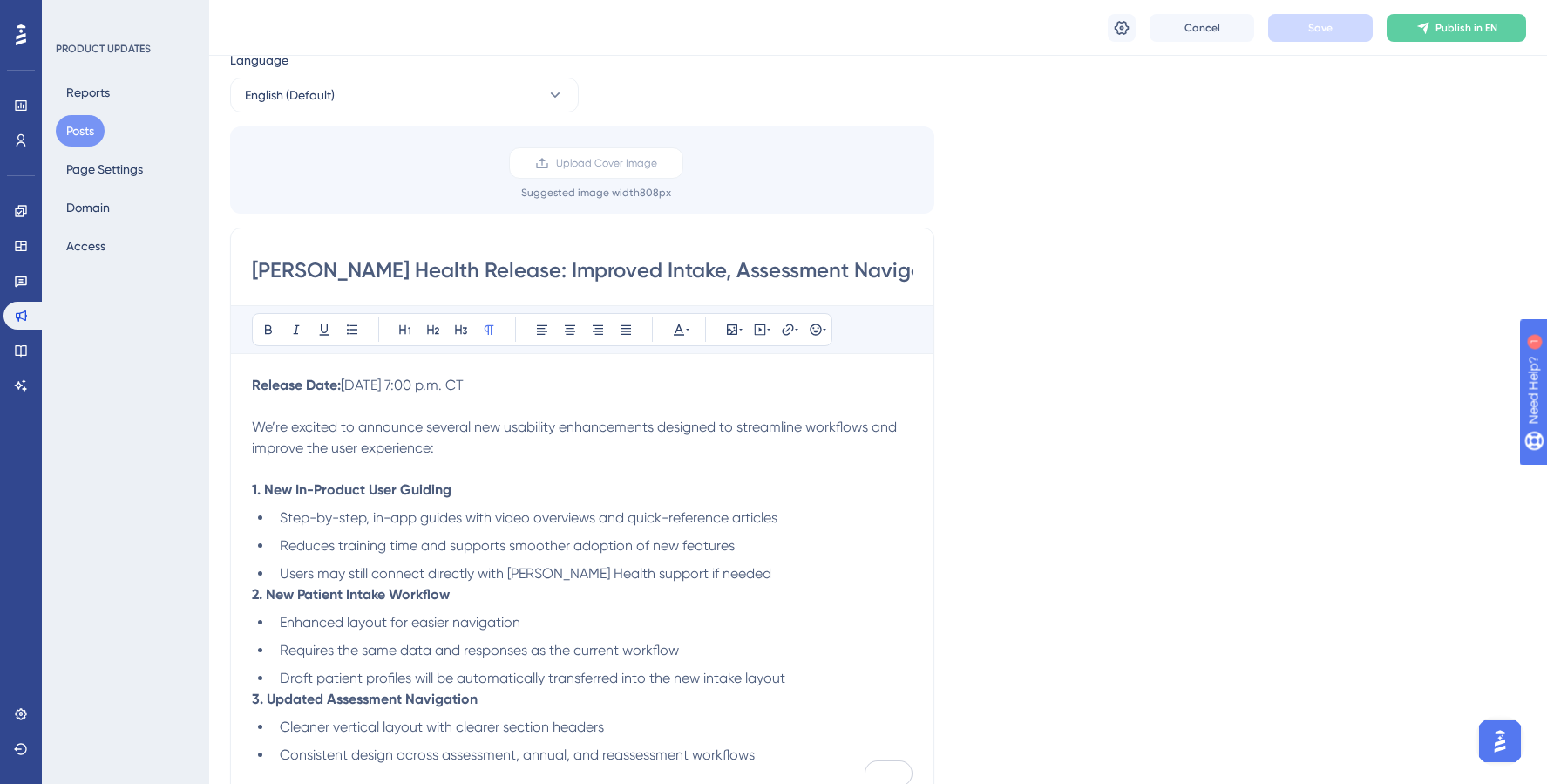
click at [371, 275] on input "[PERSON_NAME] Health Release: Improved Intake, Assessment Navigation, and In-Ap…" at bounding box center [583, 269] width 661 height 28
click at [360, 265] on input "[PERSON_NAME] Health Release: Improved Intake, Assessment Navigation, and In-Ap…" at bounding box center [583, 269] width 661 height 28
click at [697, 390] on p "Release Date: [DATE] 7:00 p.m. CT" at bounding box center [583, 385] width 661 height 21
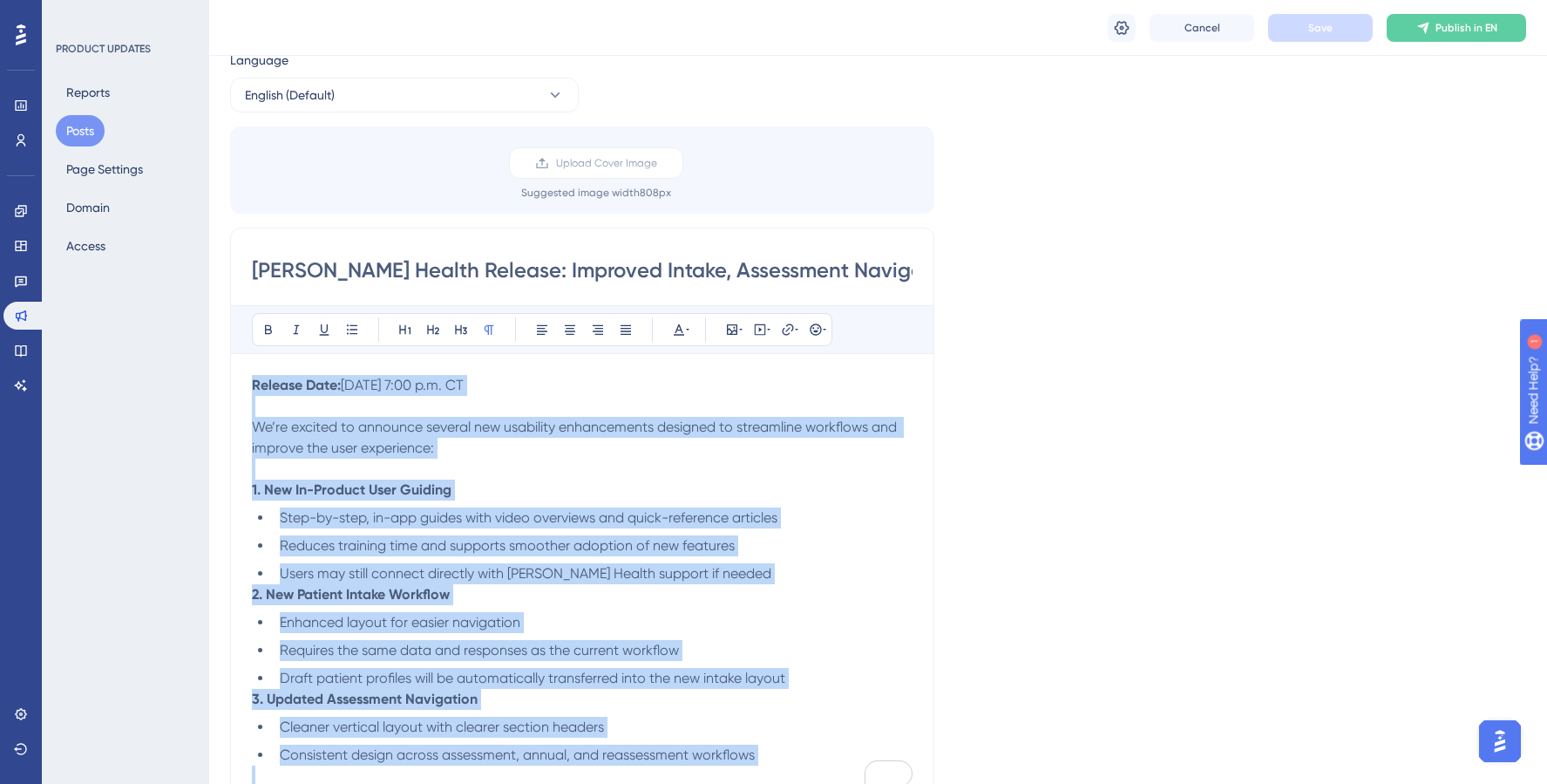
copy div "Release Date: [DATE] 7:00 p.m. CT We’re excited to announce several new usabili…"
